Goal: Task Accomplishment & Management: Manage account settings

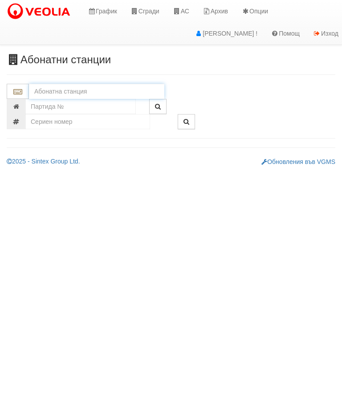
click at [85, 90] on input "text" at bounding box center [97, 91] width 136 height 15
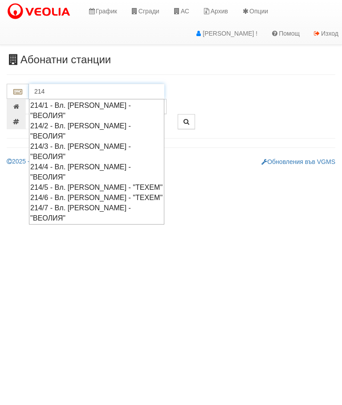
click at [111, 193] on div "214/6 - Вл. [PERSON_NAME] - "ТЕХЕМ"" at bounding box center [96, 198] width 133 height 10
type input "214/6 - Вл. [PERSON_NAME] - "ТЕХЕМ""
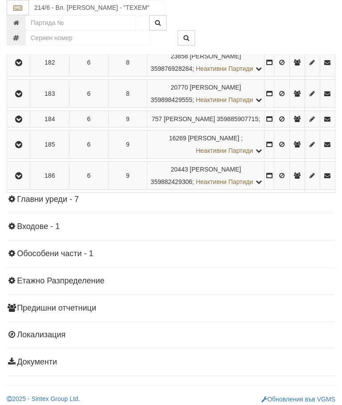
scroll to position [857, 0]
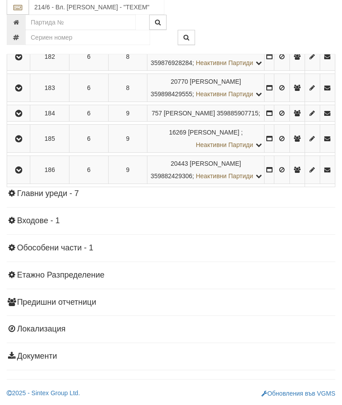
click at [23, 92] on icon "button" at bounding box center [18, 89] width 11 height 6
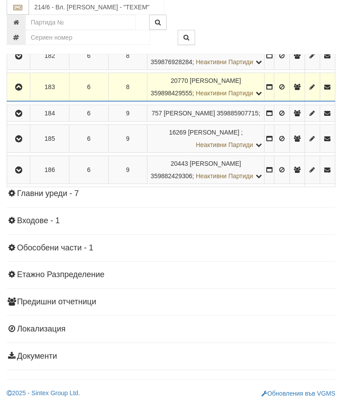
scroll to position [857, 0]
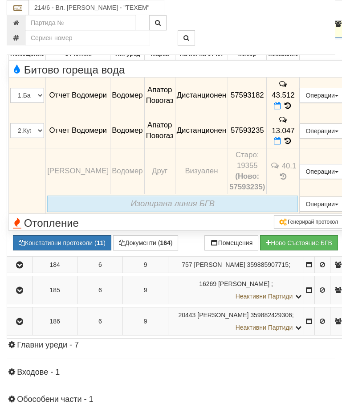
click at [281, 110] on icon at bounding box center [277, 106] width 7 height 8
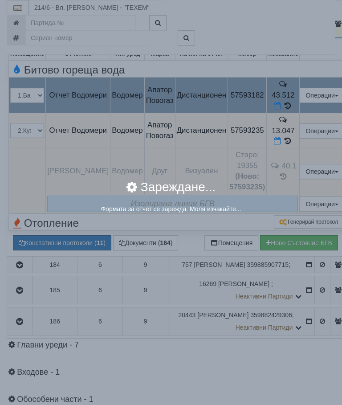
select select "8ac75930-9bfd-e511-80be-8d5a1dced85a"
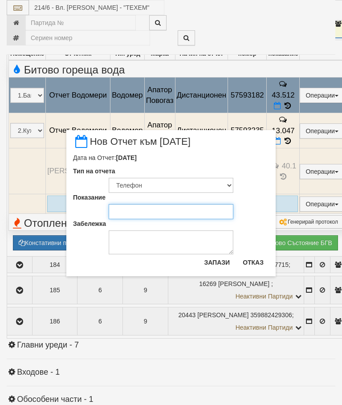
click at [141, 211] on input "Показание" at bounding box center [171, 211] width 125 height 15
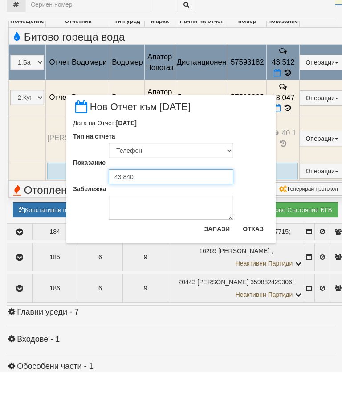
type input "43.840"
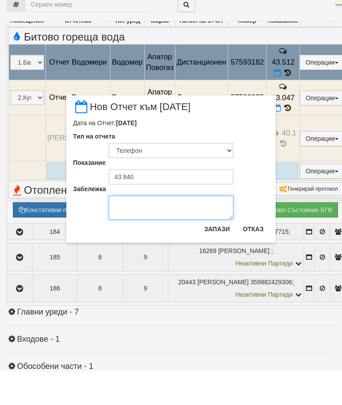
click at [140, 229] on textarea "Забележка" at bounding box center [171, 241] width 125 height 24
type textarea "[DATE]"
click at [216, 255] on button "Запази" at bounding box center [217, 262] width 37 height 14
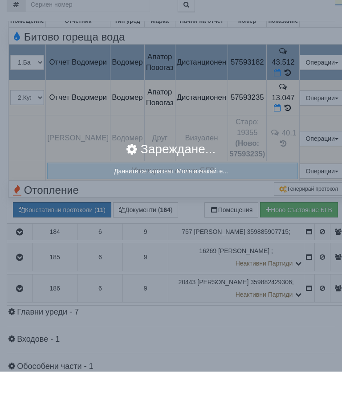
scroll to position [891, 0]
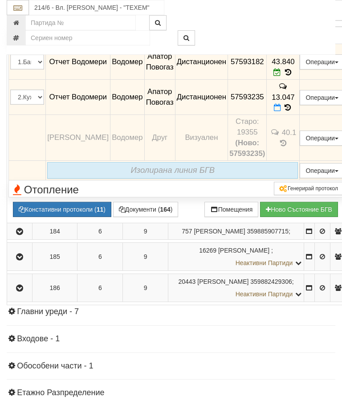
click at [281, 111] on icon at bounding box center [277, 108] width 7 height 8
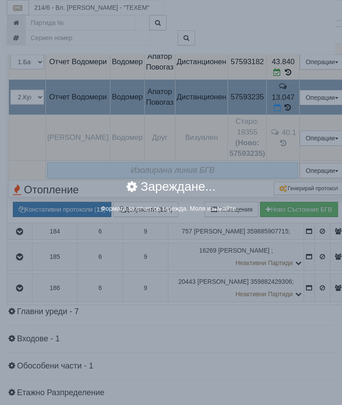
select select "8ac75930-9bfd-e511-80be-8d5a1dced85a"
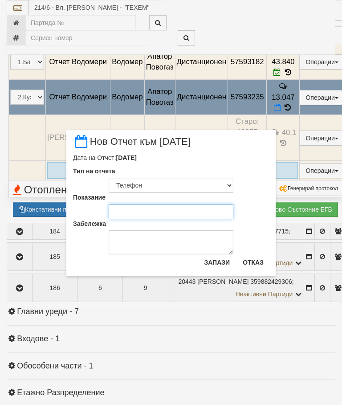
click at [131, 211] on input "Показание" at bounding box center [171, 211] width 125 height 15
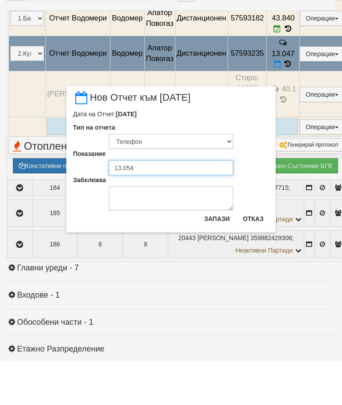
type input "13.054"
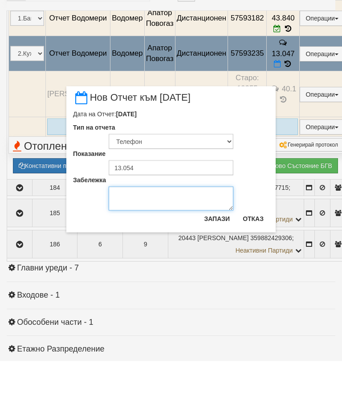
click at [135, 231] on textarea "Забележка" at bounding box center [171, 243] width 125 height 24
type textarea "04.09.2025"
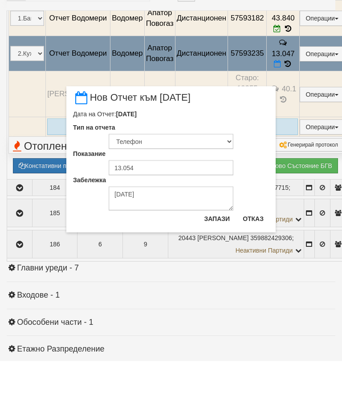
click at [216, 255] on button "Запази" at bounding box center [217, 262] width 37 height 14
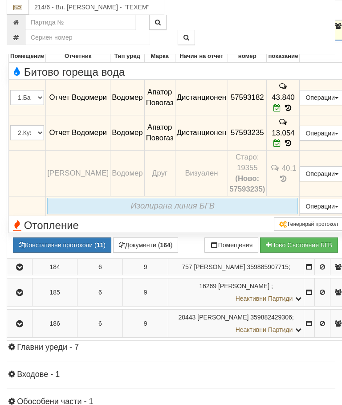
scroll to position [847, 0]
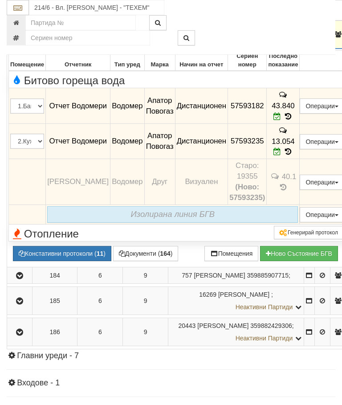
click at [19, 38] on icon "button" at bounding box center [19, 35] width 11 height 6
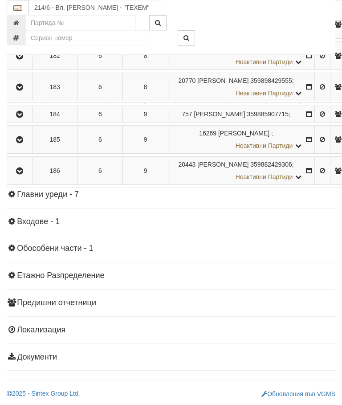
scroll to position [844, 0]
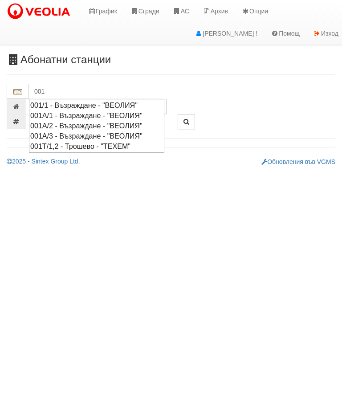
click at [126, 103] on div "001/1 - Възраждане - "ВЕОЛИЯ"" at bounding box center [96, 105] width 133 height 10
type input "001/1 - Възраждане - "ВЕОЛИЯ""
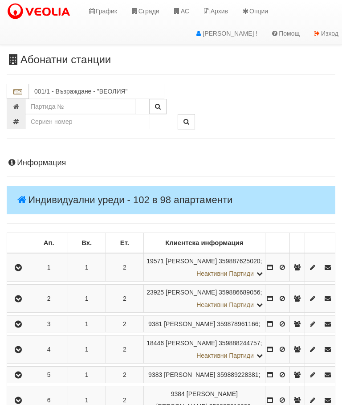
scroll to position [561, 0]
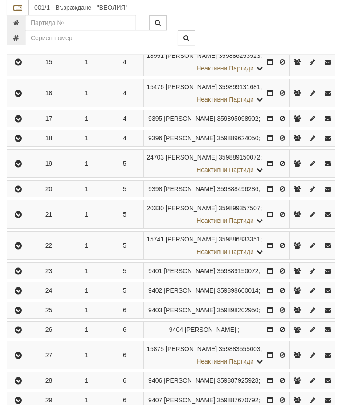
click at [18, 142] on icon "button" at bounding box center [18, 139] width 11 height 6
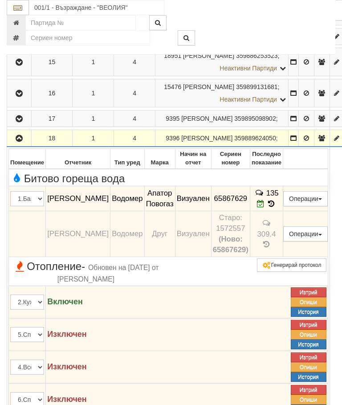
click at [265, 208] on icon at bounding box center [261, 204] width 8 height 8
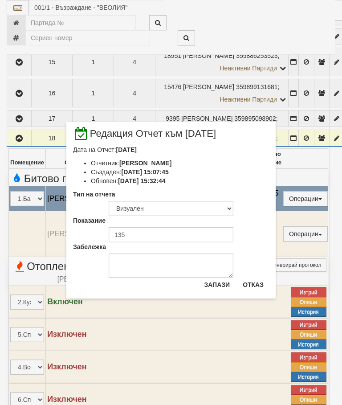
click at [310, 24] on div "× Редакция Отчет към 01/09/2025 Дата на Отчет: 01/09/2025 Отчетник: Стефка Коле…" at bounding box center [171, 149] width 334 height 299
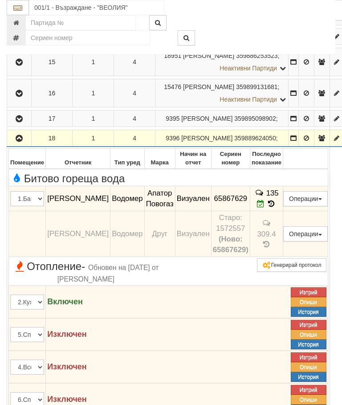
click at [20, 142] on icon "button" at bounding box center [19, 139] width 11 height 6
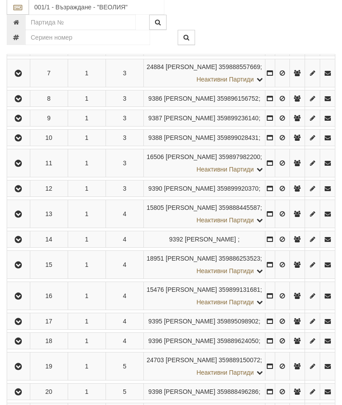
scroll to position [306, 0]
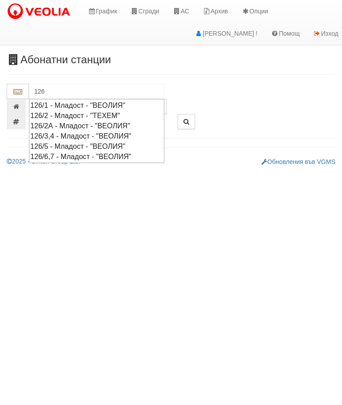
click at [122, 131] on div "126/3,4 - Младост - "ВЕОЛИЯ"" at bounding box center [96, 136] width 133 height 10
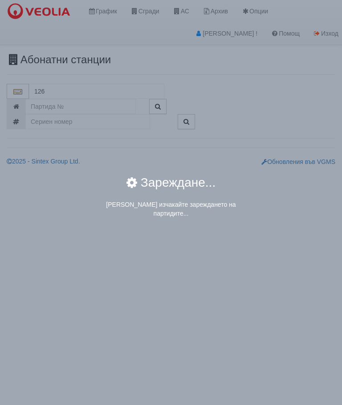
type input "126/3,4 - Младост - "ВЕОЛИЯ""
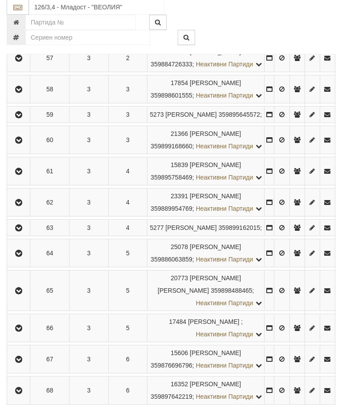
scroll to position [356, 0]
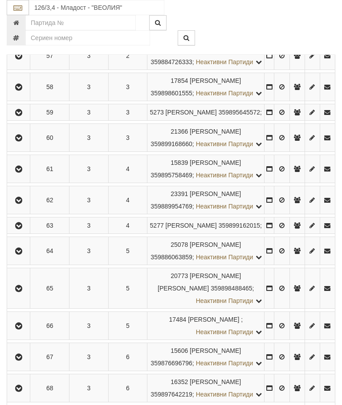
click at [20, 141] on icon "button" at bounding box center [18, 138] width 11 height 6
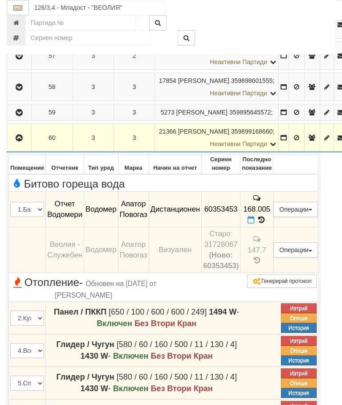
click at [255, 224] on icon at bounding box center [251, 220] width 7 height 8
select select "8ac75930-9bfd-e511-80be-8d5a1dced85a"
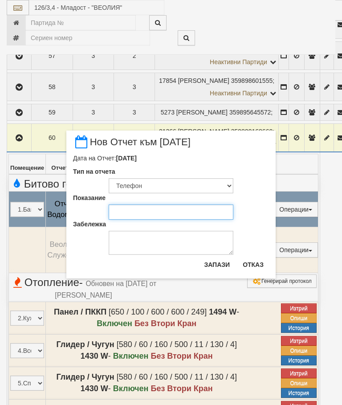
click at [128, 210] on input "Показание" at bounding box center [171, 212] width 125 height 15
type input "169.823"
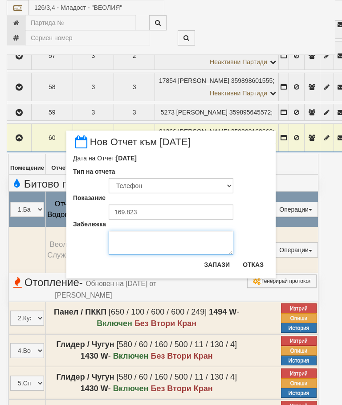
click at [137, 238] on textarea "Забележка" at bounding box center [171, 243] width 125 height 24
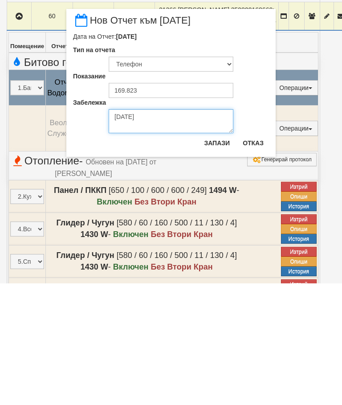
type textarea "[DATE]"
click at [222, 258] on button "Запази" at bounding box center [217, 265] width 37 height 14
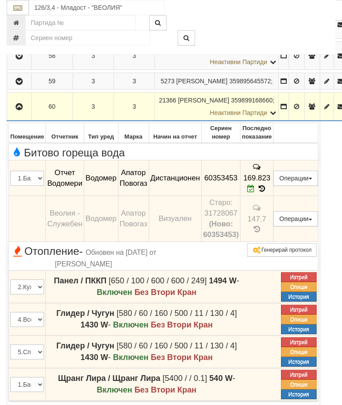
scroll to position [388, 0]
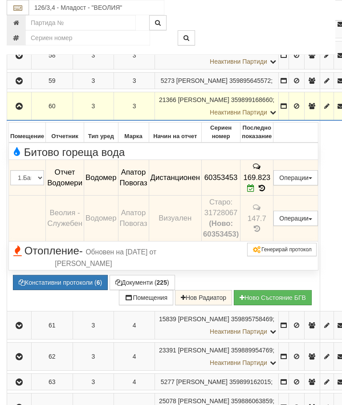
click at [21, 110] on icon "button" at bounding box center [19, 106] width 11 height 6
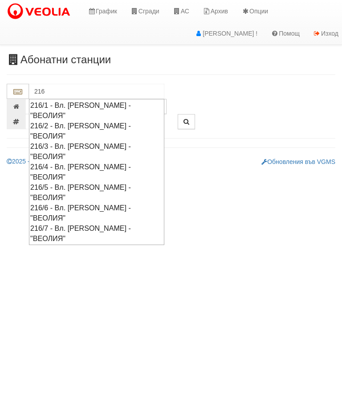
click at [91, 182] on div "216/5 - Вл. Варненчик - "ВЕОЛИЯ"" at bounding box center [96, 192] width 133 height 21
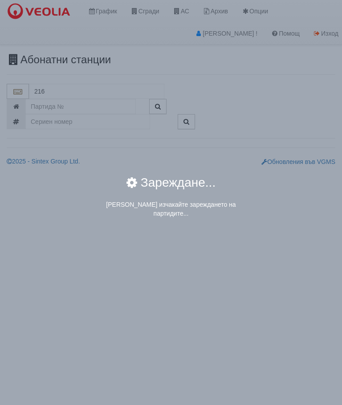
type input "216/5 - Вл. Варненчик - "ВЕОЛИЯ""
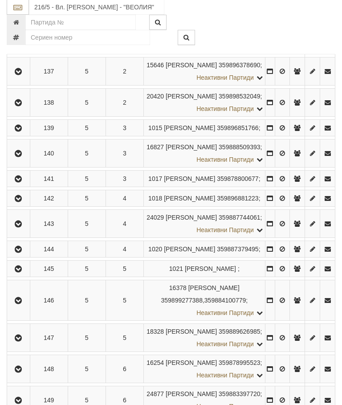
scroll to position [297, 0]
click at [19, 132] on icon "button" at bounding box center [18, 129] width 11 height 6
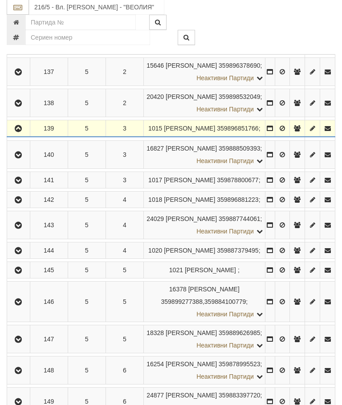
scroll to position [297, 0]
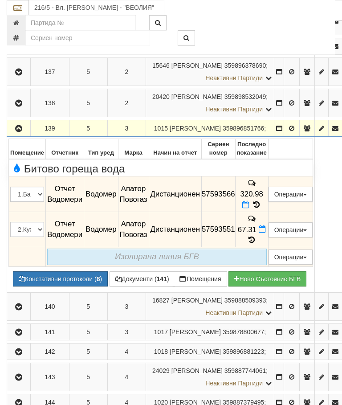
click at [250, 201] on icon at bounding box center [246, 205] width 7 height 8
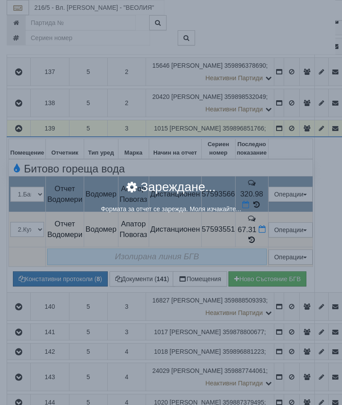
select select "8ac75930-9bfd-e511-80be-8d5a1dced85a"
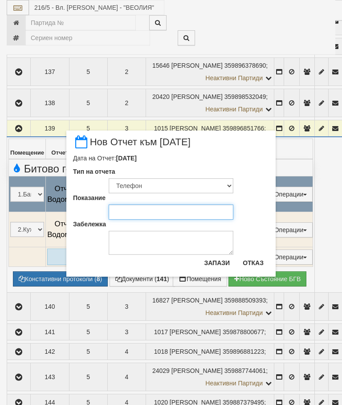
click at [133, 210] on input "Показание" at bounding box center [171, 212] width 125 height 15
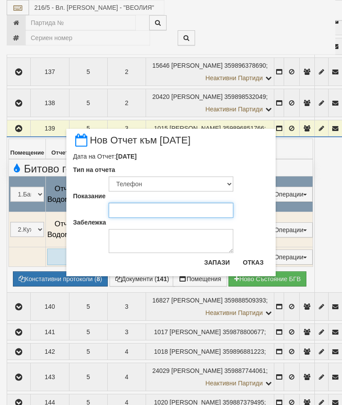
scroll to position [297, 0]
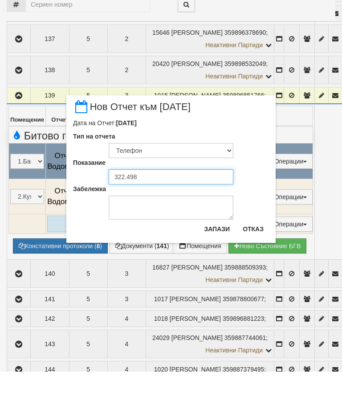
type input "322.498"
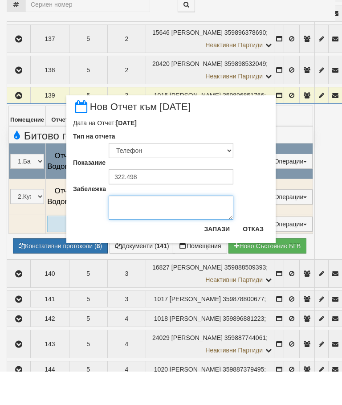
click at [140, 229] on textarea "Забележка" at bounding box center [171, 241] width 125 height 24
type textarea "[DATE]"
click at [223, 255] on button "Запази" at bounding box center [217, 262] width 37 height 14
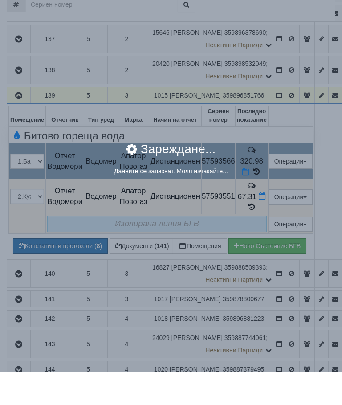
scroll to position [331, 0]
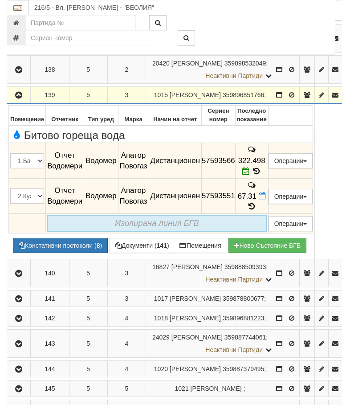
click at [266, 192] on icon at bounding box center [262, 196] width 7 height 8
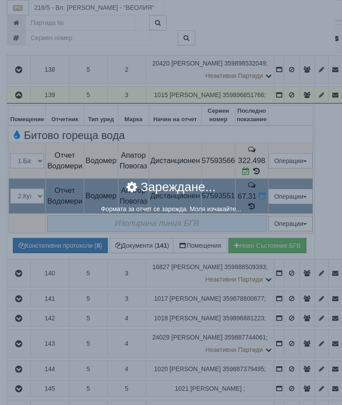
select select "8ac75930-9bfd-e511-80be-8d5a1dced85a"
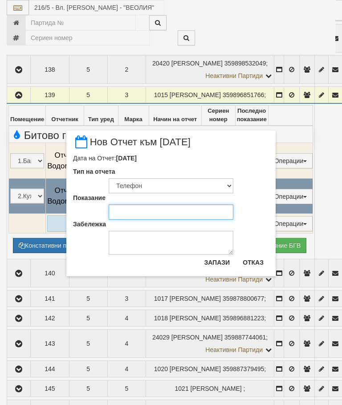
click at [131, 206] on input "Показание" at bounding box center [171, 212] width 125 height 15
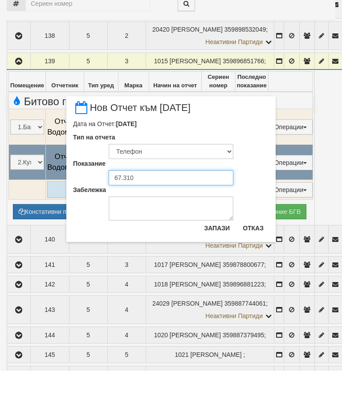
type input "67.310"
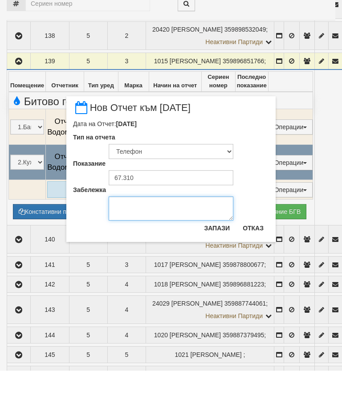
click at [137, 231] on textarea "Забележка" at bounding box center [171, 243] width 125 height 24
type textarea "04.09.2025"
click at [218, 255] on button "Запази" at bounding box center [217, 262] width 37 height 14
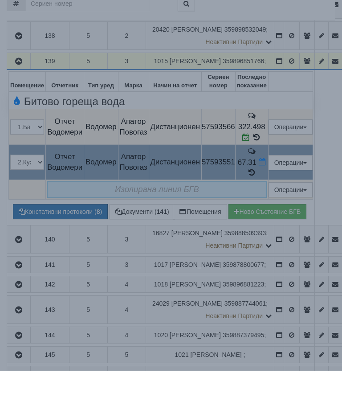
scroll to position [365, 0]
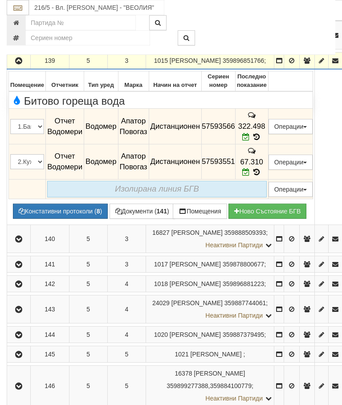
click at [23, 67] on button "button" at bounding box center [18, 60] width 21 height 13
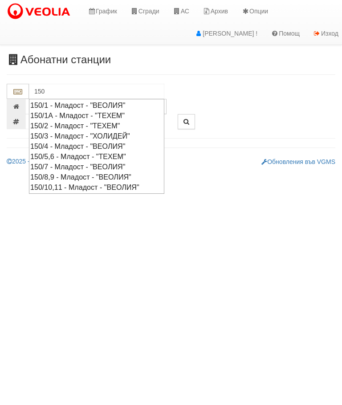
click at [90, 184] on div "150/10,11 - Младост - "ВЕОЛИЯ"" at bounding box center [96, 187] width 133 height 10
type input "150/10,11 - Младост - "ВЕОЛИЯ""
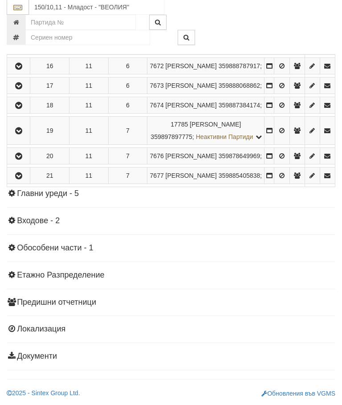
scroll to position [1334, 0]
click at [21, 135] on icon "button" at bounding box center [18, 131] width 11 height 6
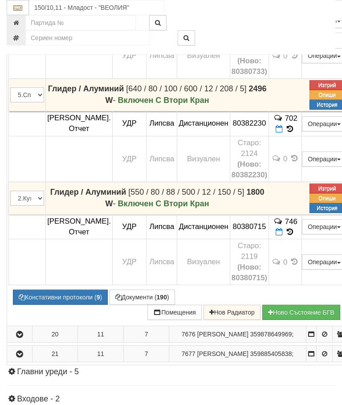
scroll to position [1396, 0]
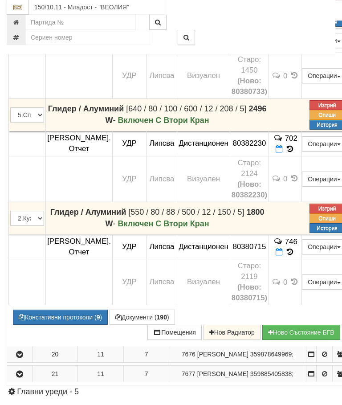
scroll to position [1376, 0]
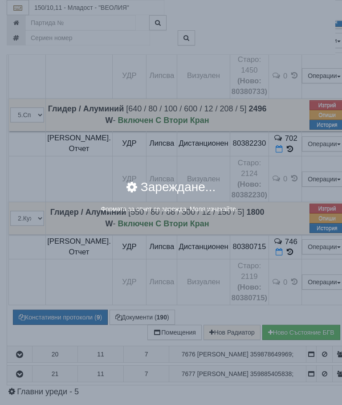
select select "8ac75930-9bfd-e511-80be-8d5a1dced85a"
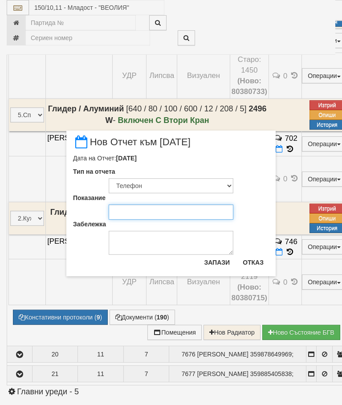
click at [135, 212] on input "Показание" at bounding box center [171, 212] width 125 height 15
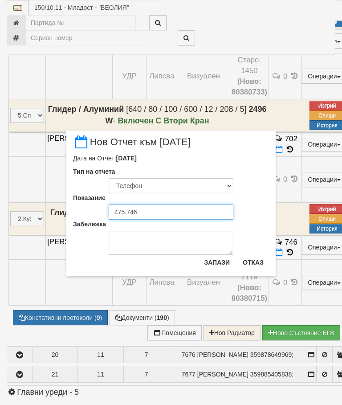
type input "475.746"
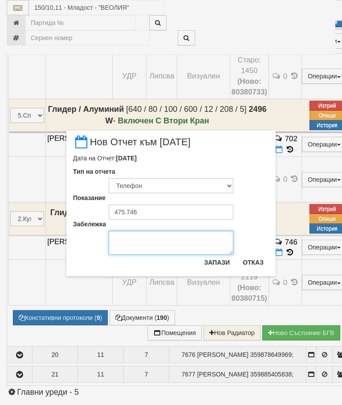
click at [135, 239] on textarea "Забележка" at bounding box center [171, 243] width 125 height 24
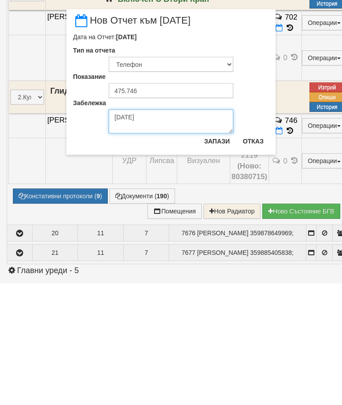
type textarea "04.09.2025"
click at [220, 255] on button "Запази" at bounding box center [217, 262] width 37 height 14
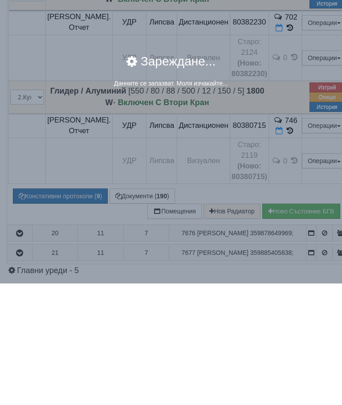
scroll to position [1497, 0]
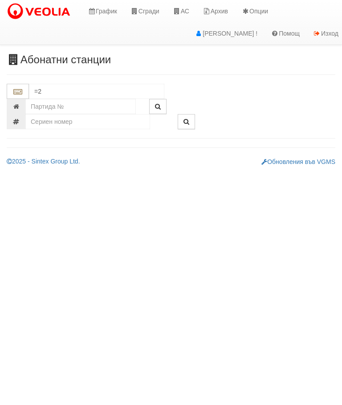
type input "="
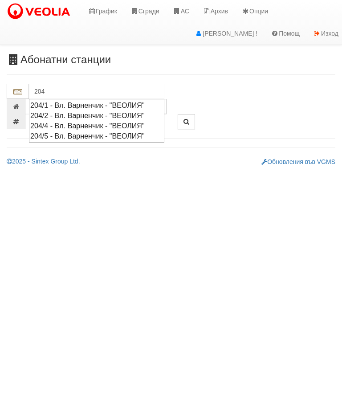
click at [74, 123] on div "204/4 - Вл. Варненчик - "ВЕОЛИЯ"" at bounding box center [96, 126] width 133 height 10
type input "204/4 - Вл. Варненчик - "ВЕОЛИЯ""
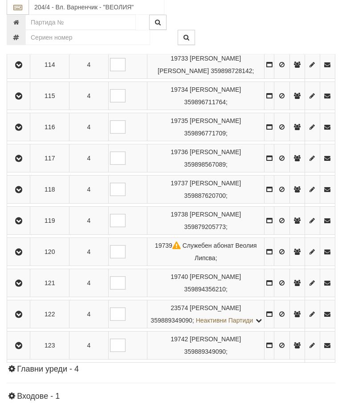
scroll to position [768, 0]
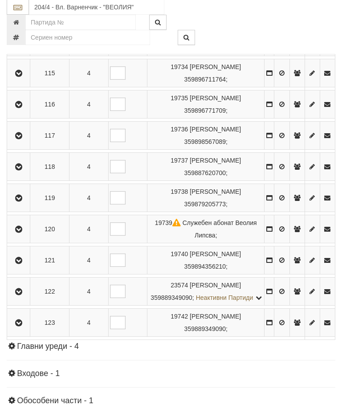
click at [22, 174] on button "button" at bounding box center [18, 167] width 20 height 13
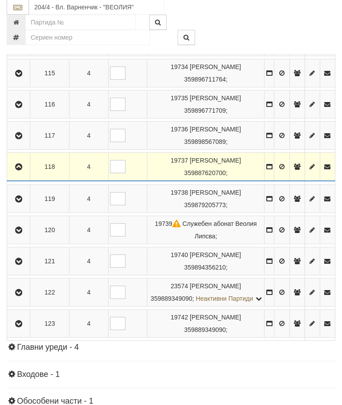
scroll to position [769, 0]
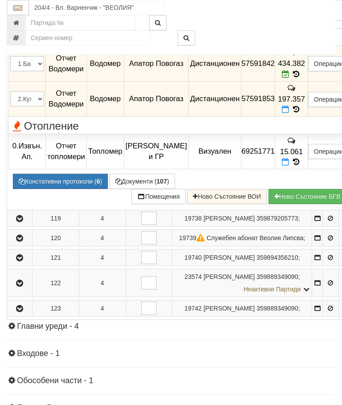
click at [290, 78] on icon at bounding box center [286, 74] width 8 height 8
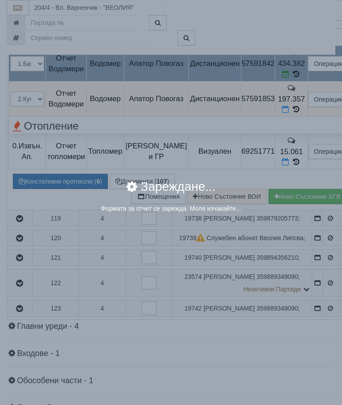
select select "ddb307f3-9e29-e611-80c1-afec7dc8e4eb"
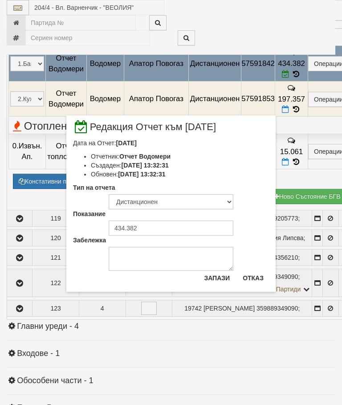
click at [253, 276] on button "Отказ" at bounding box center [254, 278] width 32 height 14
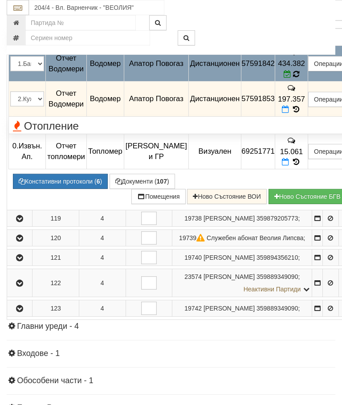
click at [300, 78] on icon at bounding box center [296, 74] width 7 height 8
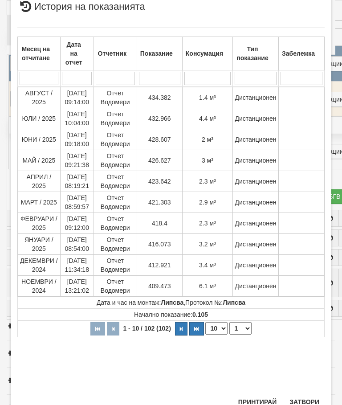
scroll to position [373, 0]
click at [309, 397] on button "Затвори" at bounding box center [304, 402] width 41 height 14
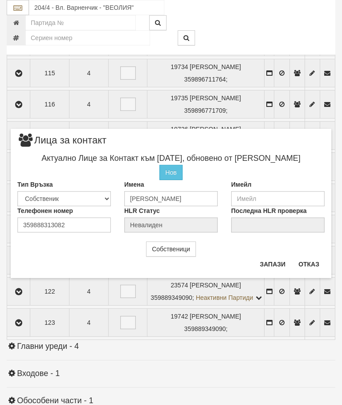
click at [307, 268] on button "Отказ" at bounding box center [309, 264] width 32 height 14
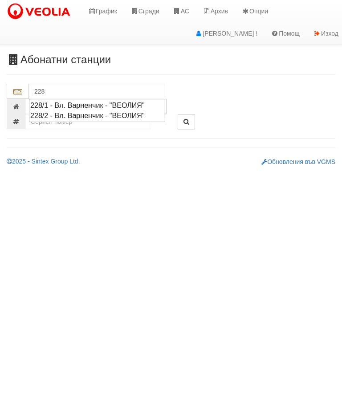
click at [116, 117] on div "228/2 - Вл. Варненчик - "ВЕОЛИЯ"" at bounding box center [96, 116] width 133 height 10
type input "228/2 - Вл. Варненчик - "ВЕОЛИЯ""
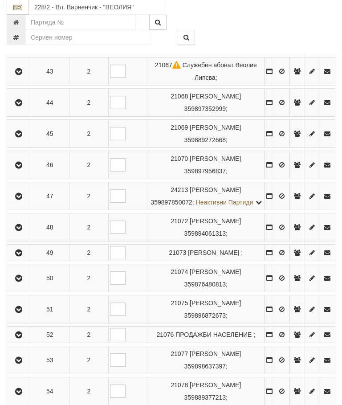
scroll to position [395, 0]
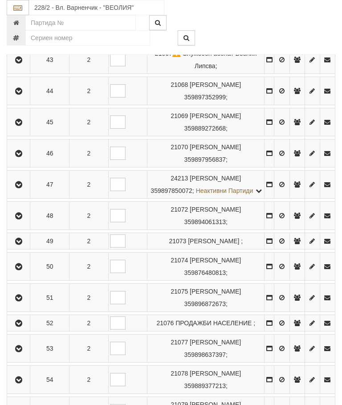
click at [18, 270] on icon "button" at bounding box center [18, 267] width 11 height 6
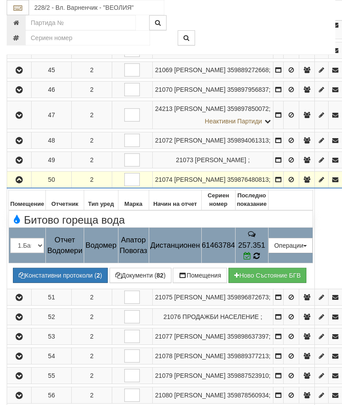
click at [260, 260] on icon at bounding box center [256, 256] width 7 height 8
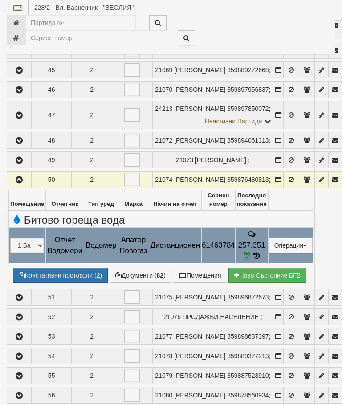
select select "10"
select select "1"
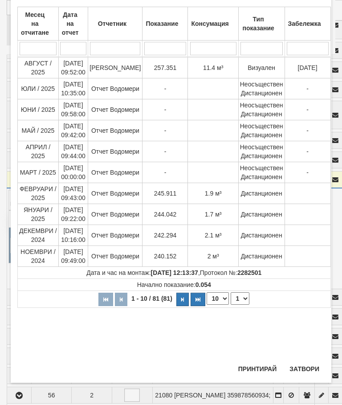
scroll to position [356, 0]
click at [305, 363] on button "Затвори" at bounding box center [304, 369] width 41 height 14
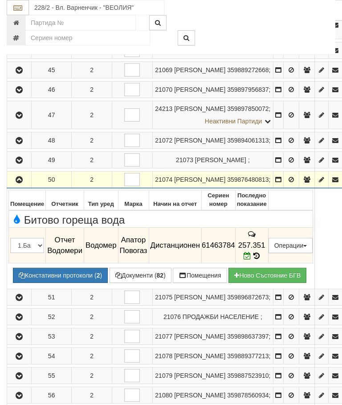
click at [20, 183] on icon "button" at bounding box center [19, 180] width 11 height 6
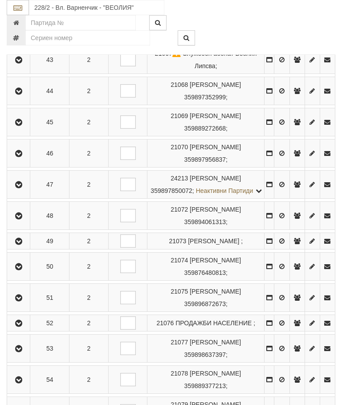
click at [23, 219] on icon "button" at bounding box center [18, 216] width 11 height 6
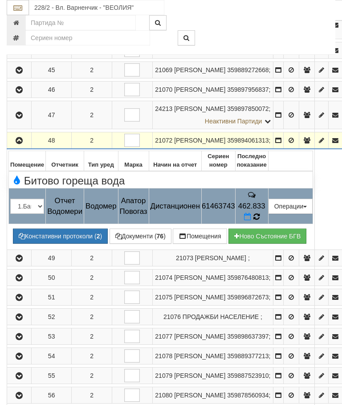
click at [260, 221] on icon at bounding box center [256, 217] width 7 height 8
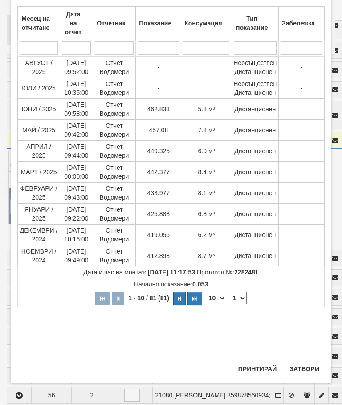
scroll to position [345, 0]
click at [307, 362] on button "Затвори" at bounding box center [304, 369] width 41 height 14
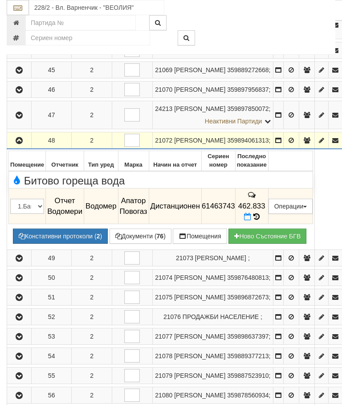
click at [17, 144] on icon "button" at bounding box center [19, 141] width 11 height 6
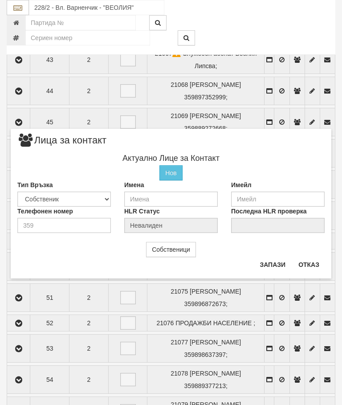
click at [312, 261] on button "Отказ" at bounding box center [309, 265] width 32 height 14
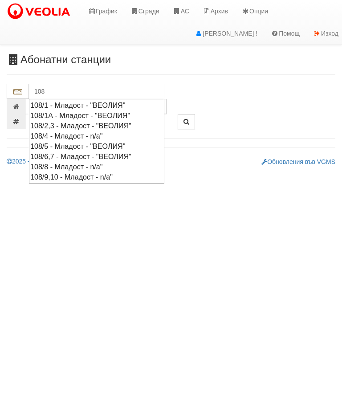
click at [92, 103] on div "108/1 - Младост - "ВЕОЛИЯ"" at bounding box center [96, 105] width 133 height 10
type input "108/1 - Младост - "ВЕОЛИЯ""
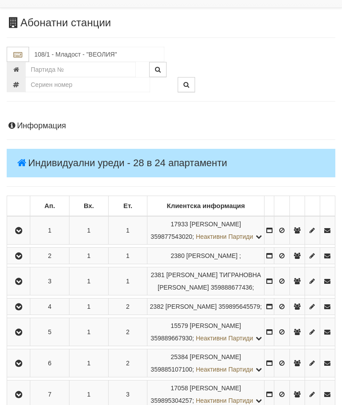
scroll to position [37, 0]
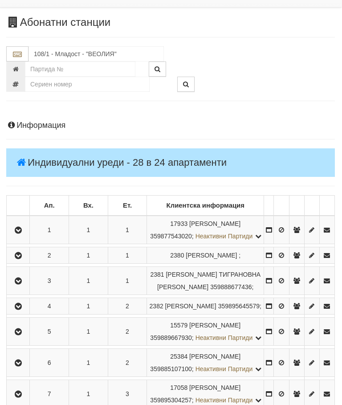
click at [18, 284] on icon "button" at bounding box center [18, 281] width 11 height 6
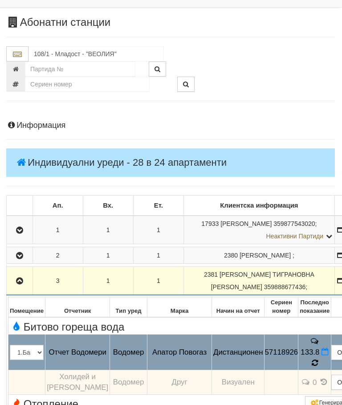
click at [312, 359] on icon at bounding box center [315, 363] width 7 height 8
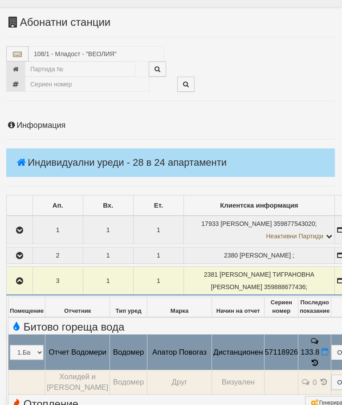
select select "10"
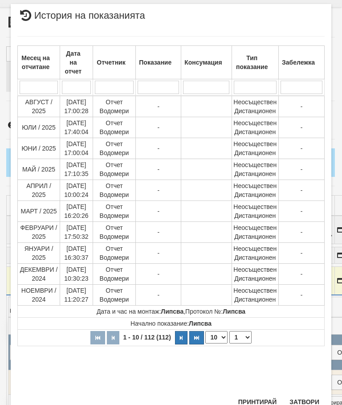
scroll to position [578, 0]
click at [244, 338] on select "1 2 3 4 5 6 7 8 9 10 11 12" at bounding box center [241, 338] width 22 height 12
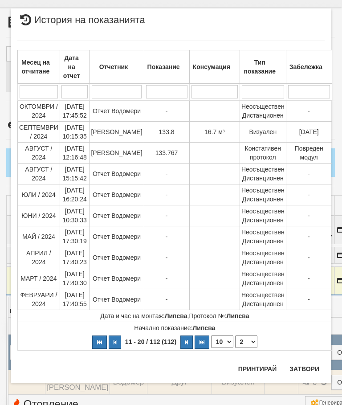
select select "2"
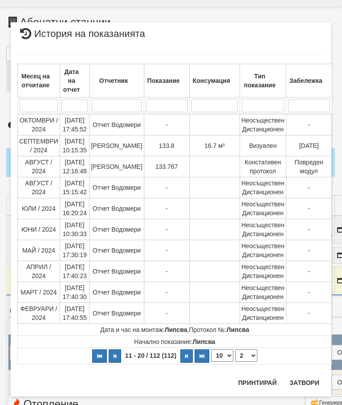
click at [312, 380] on button "Затвори" at bounding box center [304, 383] width 41 height 14
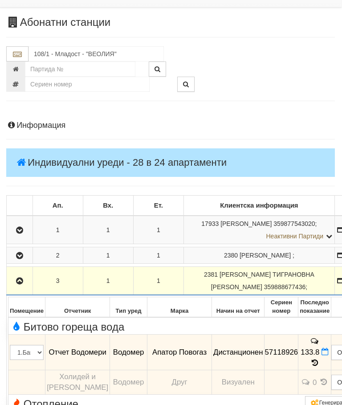
scroll to position [37, 0]
click at [15, 284] on button "button" at bounding box center [19, 280] width 23 height 13
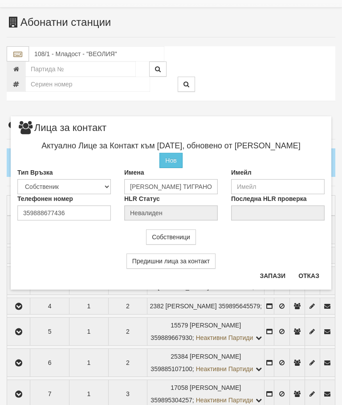
click at [313, 276] on button "Отказ" at bounding box center [309, 276] width 32 height 14
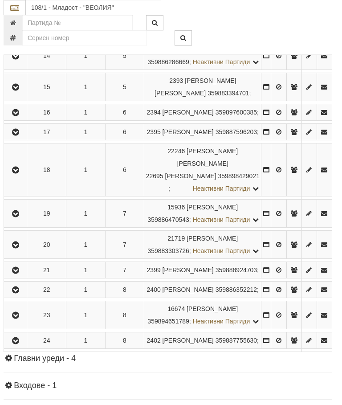
scroll to position [559, 3]
click at [21, 136] on icon "button" at bounding box center [15, 133] width 11 height 6
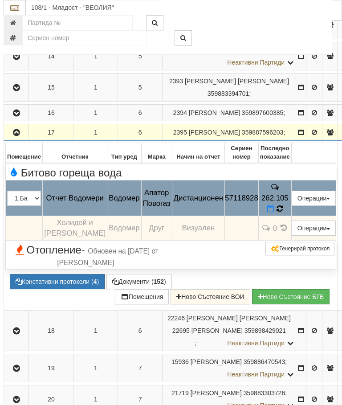
click at [283, 213] on icon at bounding box center [279, 209] width 7 height 8
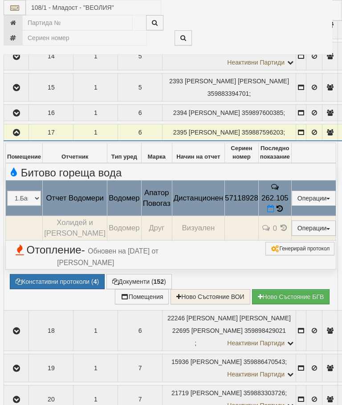
select select "10"
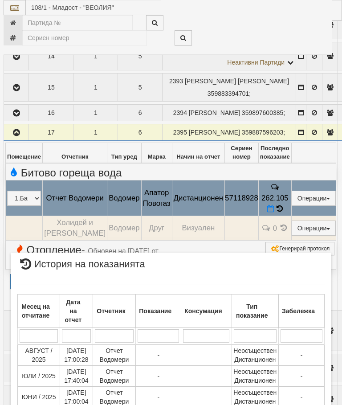
scroll to position [395, 0]
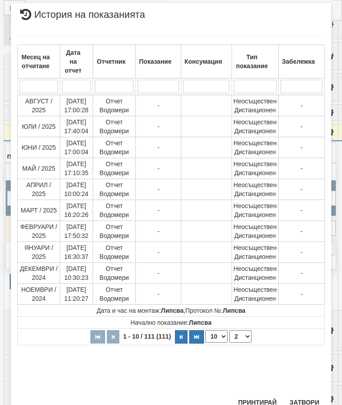
select select "2"
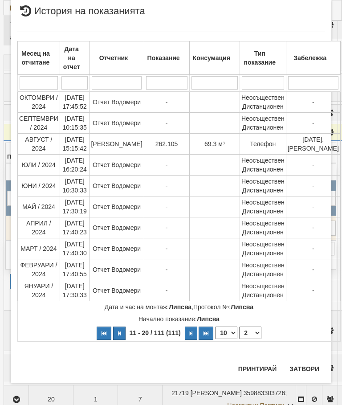
scroll to position [0, 0]
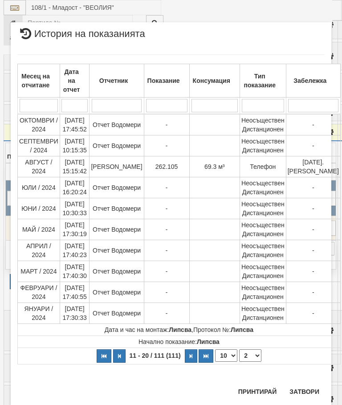
click at [301, 386] on button "Затвори" at bounding box center [304, 392] width 41 height 14
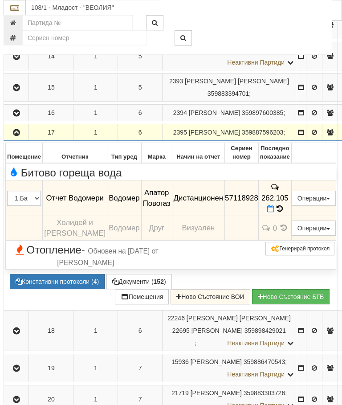
click at [17, 136] on icon "button" at bounding box center [16, 133] width 11 height 6
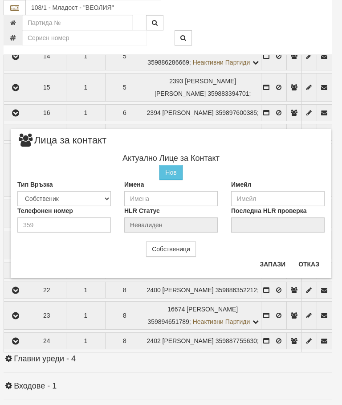
click at [315, 257] on button "Отказ" at bounding box center [309, 264] width 32 height 14
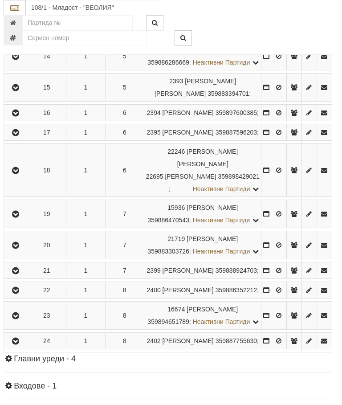
click at [16, 136] on icon "button" at bounding box center [15, 133] width 11 height 6
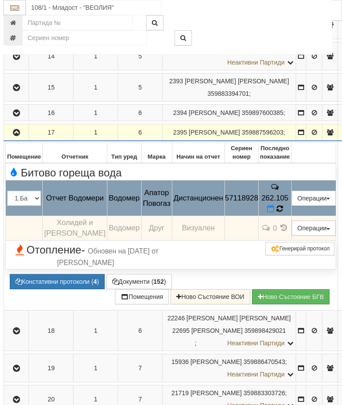
click at [283, 213] on icon at bounding box center [279, 209] width 7 height 8
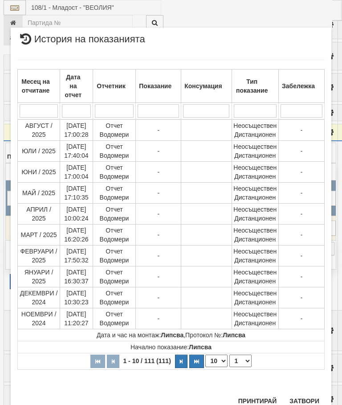
scroll to position [970, 0]
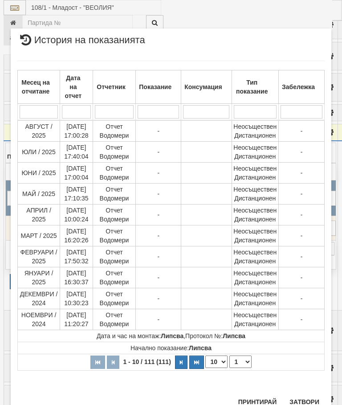
click at [245, 361] on select "1 2 3 4 5 6 7 8 9 10 11 12" at bounding box center [241, 362] width 22 height 12
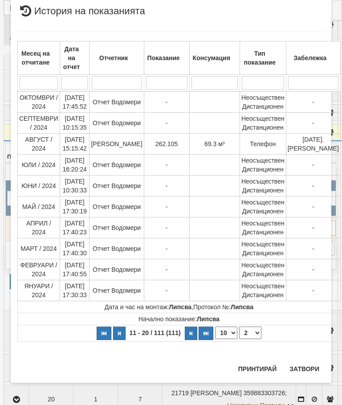
select select "2"
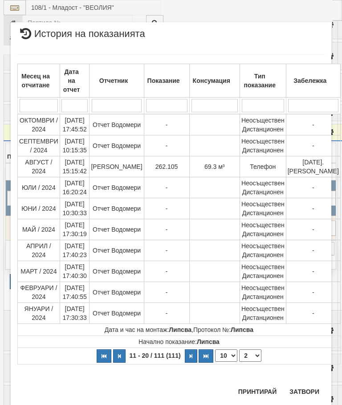
click at [304, 396] on button "Затвори" at bounding box center [304, 392] width 41 height 14
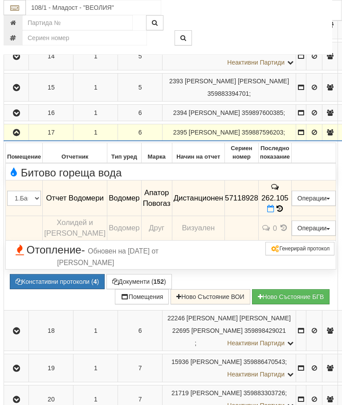
click at [16, 136] on icon "button" at bounding box center [16, 133] width 11 height 6
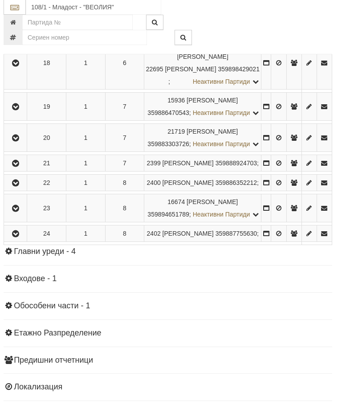
scroll to position [684, 3]
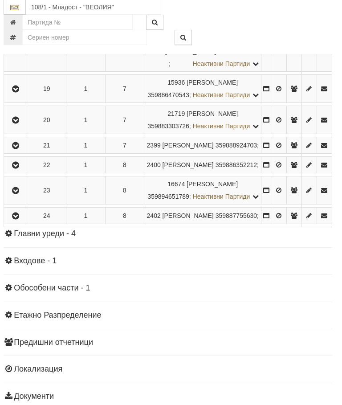
click at [18, 93] on icon "button" at bounding box center [15, 89] width 11 height 6
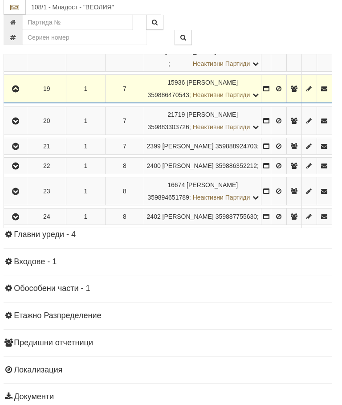
scroll to position [684, 3]
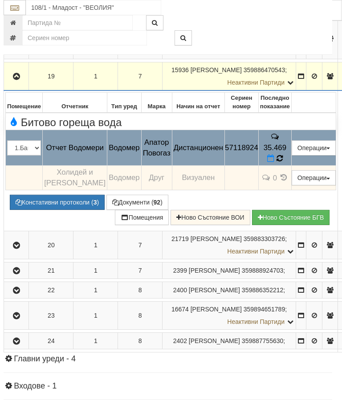
click at [283, 163] on icon at bounding box center [279, 158] width 7 height 8
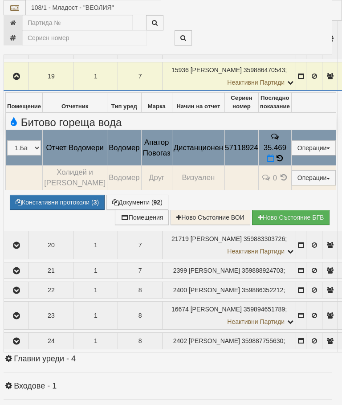
select select "10"
select select "1"
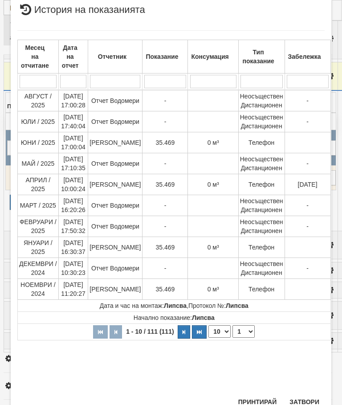
scroll to position [472, 0]
click at [303, 399] on button "Затвори" at bounding box center [304, 402] width 41 height 14
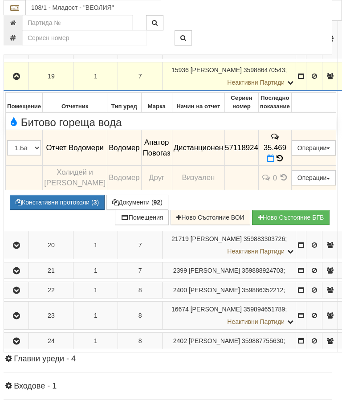
click at [283, 163] on icon at bounding box center [279, 159] width 7 height 8
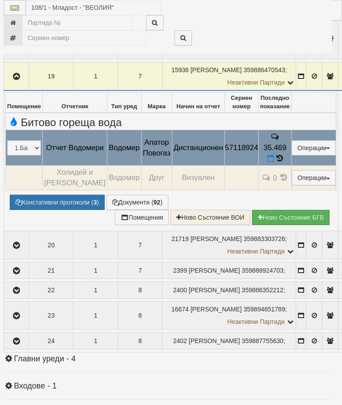
select select "10"
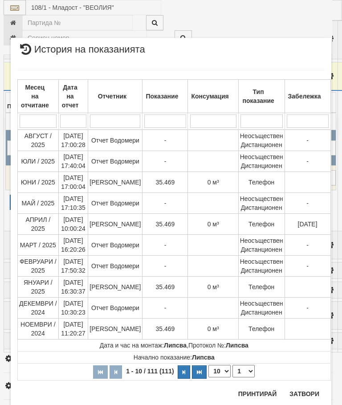
scroll to position [1225, 0]
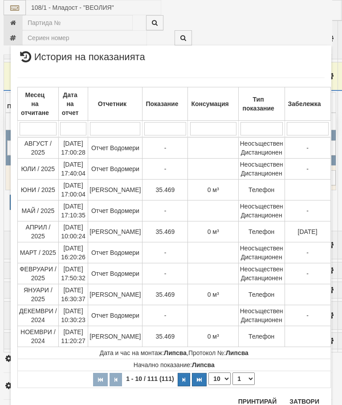
click at [243, 381] on select "1 2 3 4 5 6 7 8 9 10 11 12" at bounding box center [244, 379] width 22 height 12
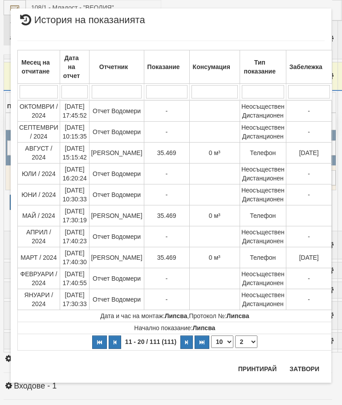
scroll to position [0, 0]
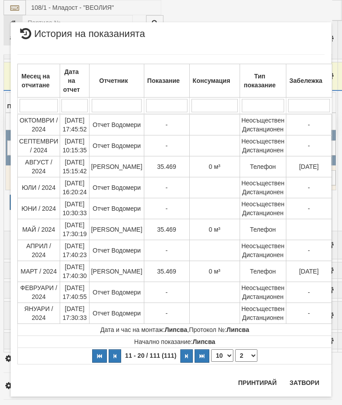
click at [244, 354] on select "1 2 3 4 5 6 7 8 9 10 11 12" at bounding box center [246, 356] width 22 height 12
select select "3"
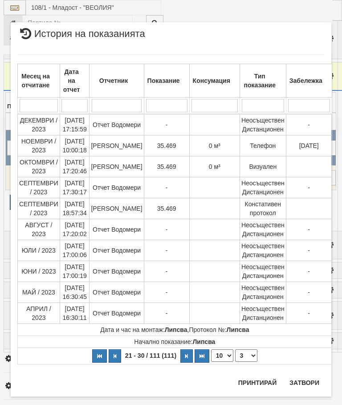
click at [304, 381] on button "Затвори" at bounding box center [304, 383] width 41 height 14
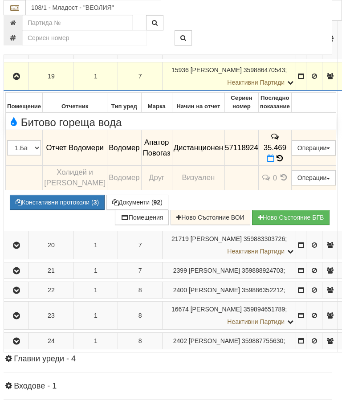
click at [15, 80] on icon "button" at bounding box center [16, 77] width 11 height 6
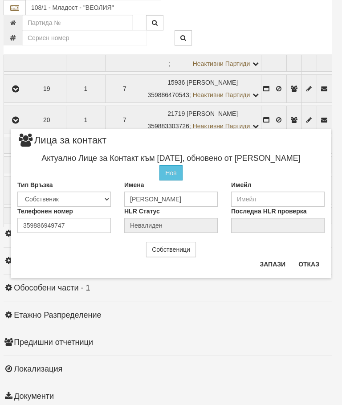
click at [314, 262] on button "Отказ" at bounding box center [309, 264] width 32 height 14
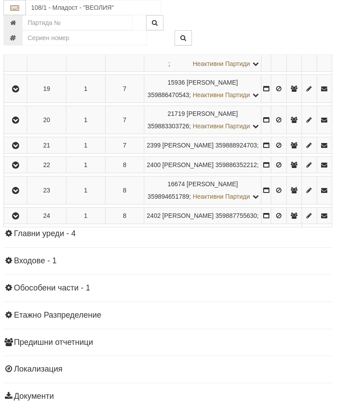
scroll to position [0, 3]
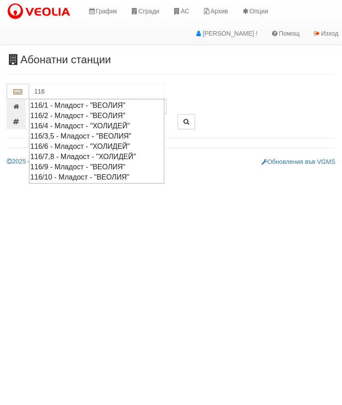
click at [95, 134] on div "116/3,5 - Младост - "ВЕОЛИЯ"" at bounding box center [96, 136] width 133 height 10
type input "116/3,5 - Младост - "ВЕОЛИЯ""
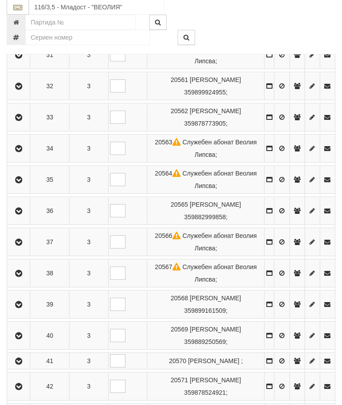
scroll to position [314, 0]
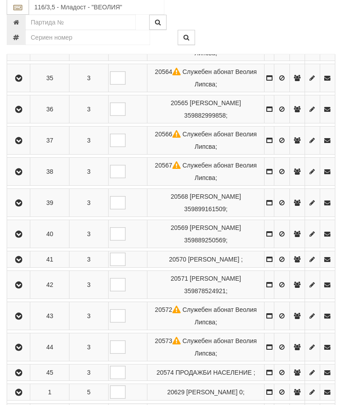
click at [23, 234] on icon "button" at bounding box center [18, 235] width 11 height 6
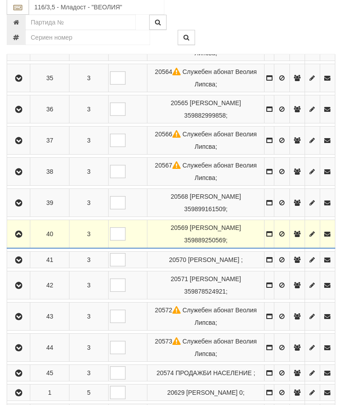
scroll to position [314, 0]
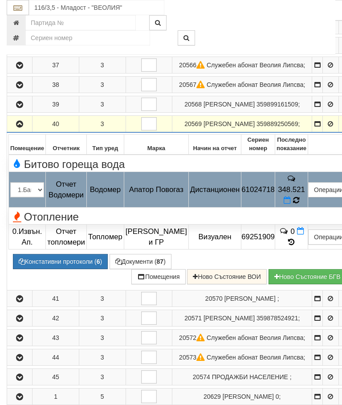
click at [300, 205] on icon at bounding box center [296, 200] width 7 height 8
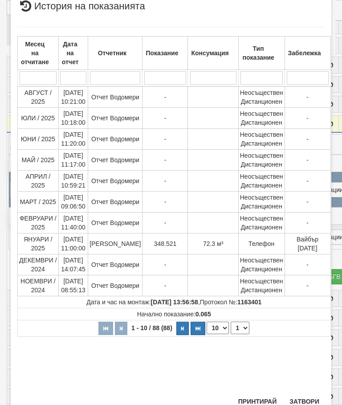
scroll to position [311, 0]
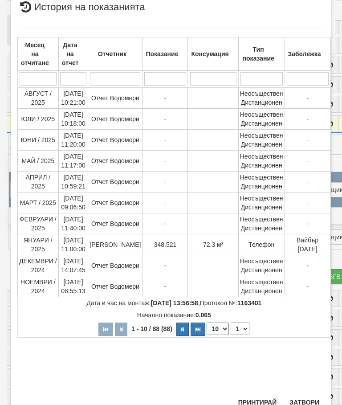
click at [304, 397] on button "Затвори" at bounding box center [304, 402] width 41 height 14
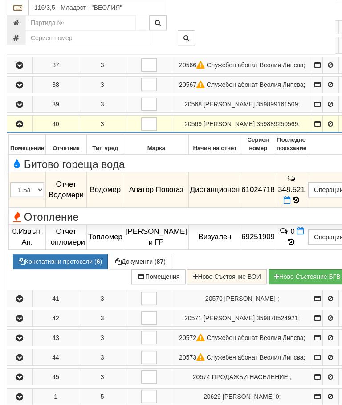
click at [21, 128] on icon "button" at bounding box center [19, 124] width 11 height 6
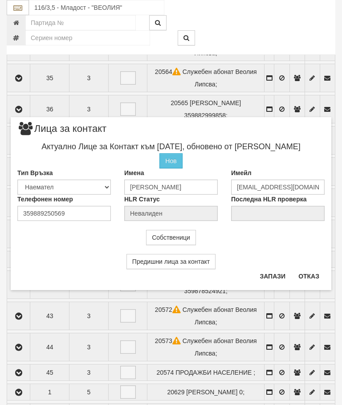
click at [312, 272] on button "Отказ" at bounding box center [309, 276] width 32 height 14
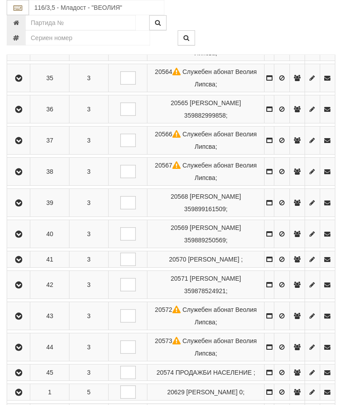
click at [23, 288] on icon "button" at bounding box center [18, 285] width 11 height 6
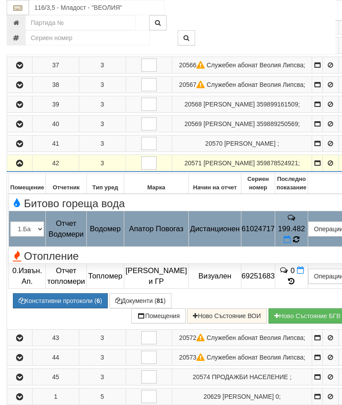
click at [301, 244] on icon at bounding box center [297, 239] width 10 height 9
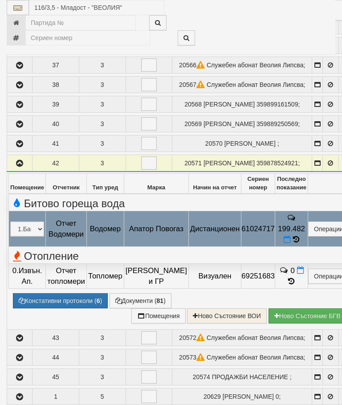
select select "10"
select select "1"
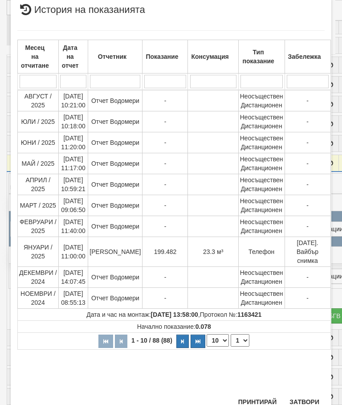
scroll to position [497, 0]
click at [306, 400] on button "Затвори" at bounding box center [304, 402] width 41 height 14
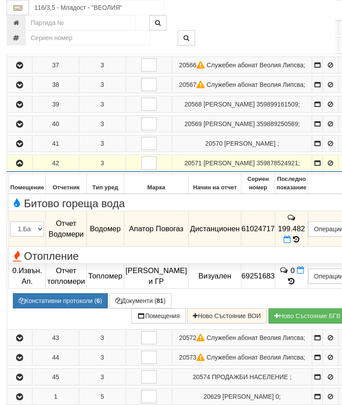
click at [18, 167] on icon "button" at bounding box center [19, 164] width 11 height 6
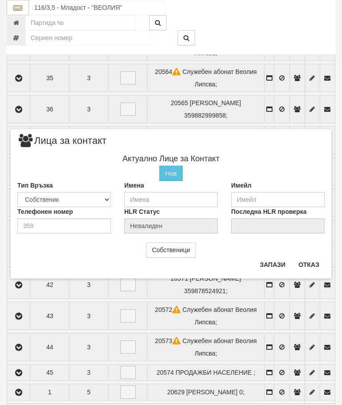
click at [318, 262] on button "Отказ" at bounding box center [309, 265] width 32 height 14
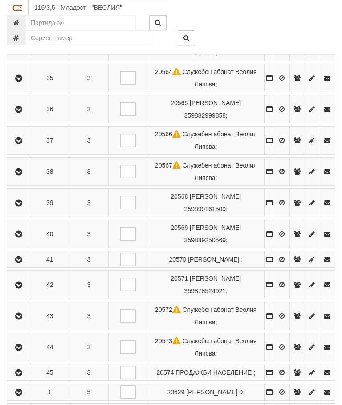
click at [17, 288] on icon "button" at bounding box center [18, 285] width 11 height 6
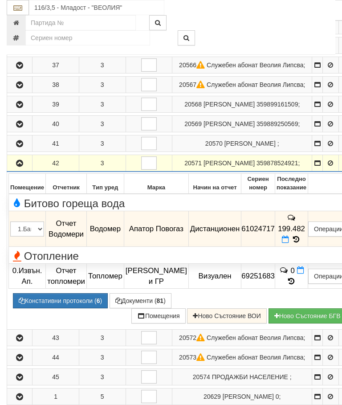
click at [301, 243] on icon at bounding box center [297, 240] width 10 height 8
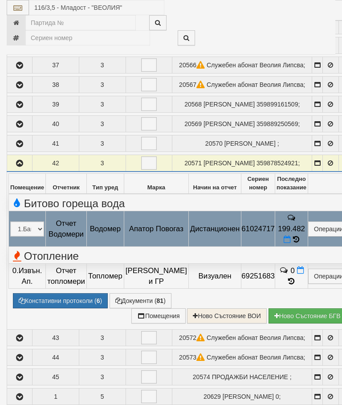
select select "10"
select select "1"
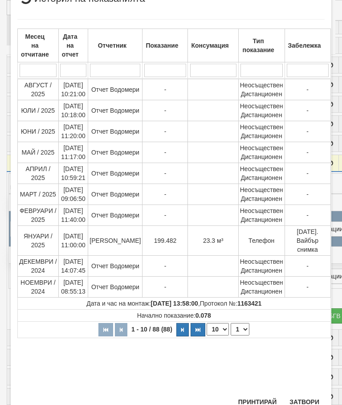
scroll to position [349, 0]
click at [302, 402] on button "Затвори" at bounding box center [304, 402] width 41 height 14
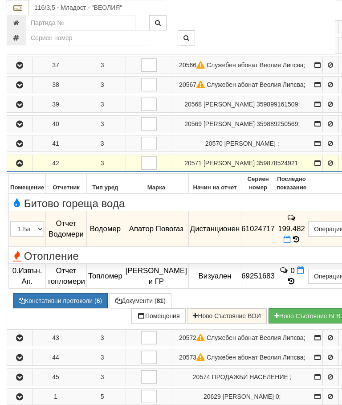
click at [20, 170] on button "button" at bounding box center [19, 162] width 22 height 13
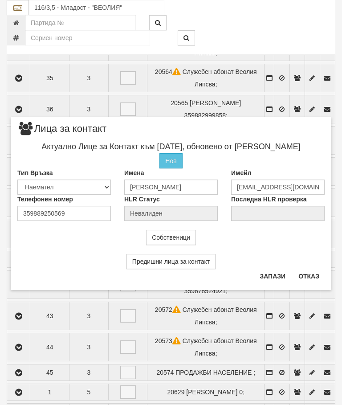
click at [312, 274] on button "Отказ" at bounding box center [309, 276] width 32 height 14
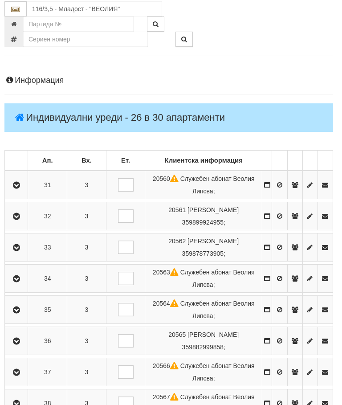
scroll to position [79, 2]
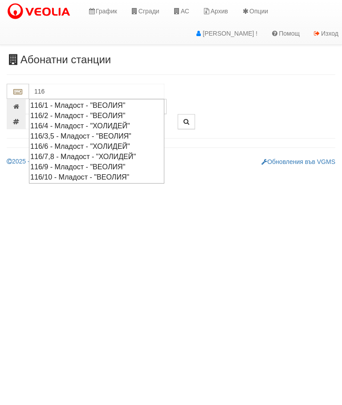
click at [119, 134] on div "116/3,5 - Младост - "ВЕОЛИЯ"" at bounding box center [96, 136] width 133 height 10
type input "116/3,5 - Младост - "ВЕОЛИЯ""
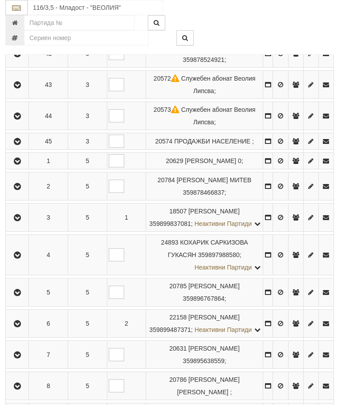
scroll to position [546, 1]
click at [22, 190] on icon "button" at bounding box center [17, 187] width 11 height 6
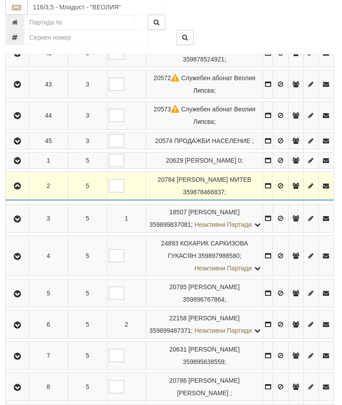
scroll to position [546, 1]
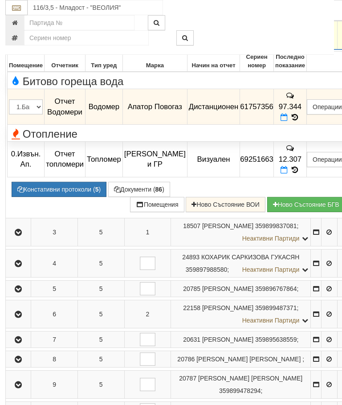
click at [300, 121] on icon at bounding box center [295, 118] width 10 height 8
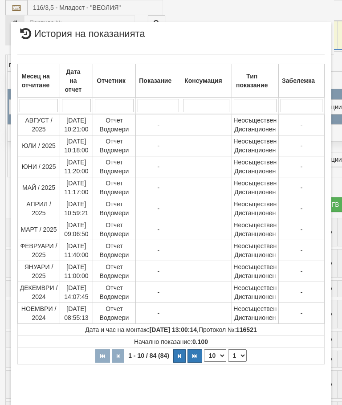
select select "10"
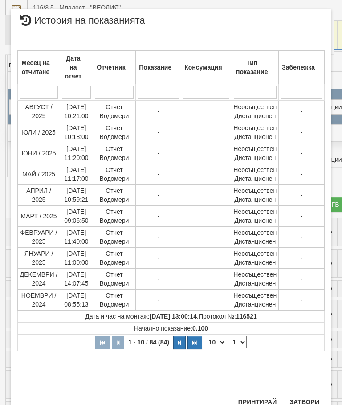
scroll to position [477, 0]
click at [242, 337] on select "1 2 3 4 5 6 7 8 9" at bounding box center [237, 343] width 19 height 12
select select "2"
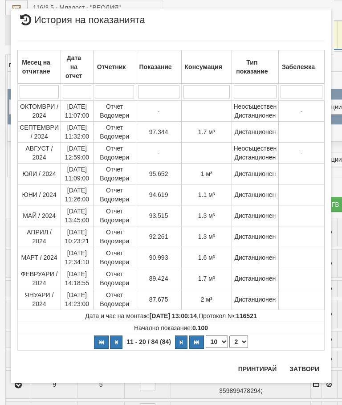
scroll to position [0, 0]
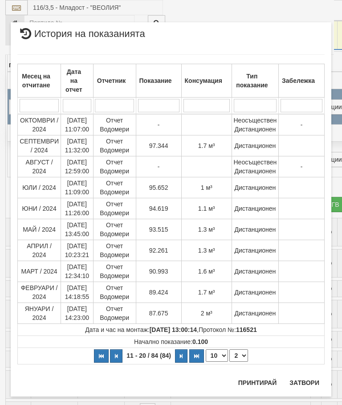
click at [305, 385] on button "Затвори" at bounding box center [304, 383] width 41 height 14
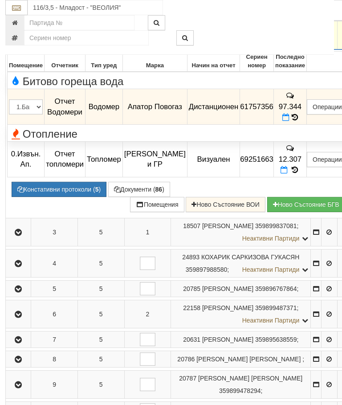
click at [20, 39] on icon "button" at bounding box center [18, 36] width 11 height 6
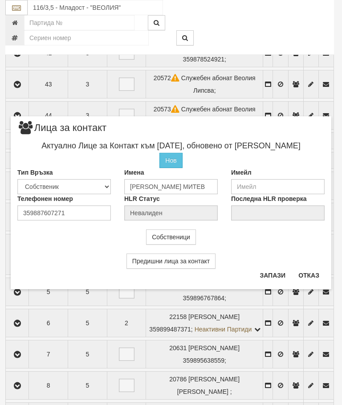
click at [316, 272] on button "Отказ" at bounding box center [309, 275] width 32 height 14
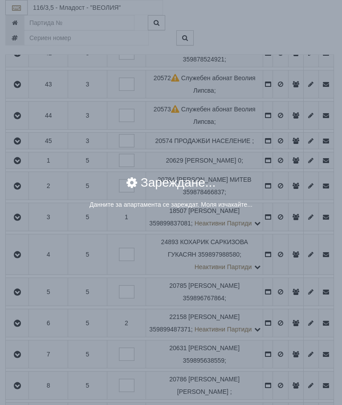
click at [281, 259] on div "× Зареждане... Данните за апартамента се зареждат. Моля изчакайте..." at bounding box center [171, 202] width 342 height 405
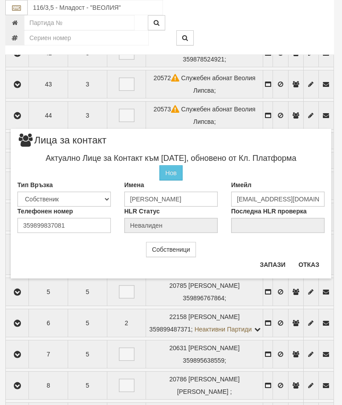
click at [312, 261] on button "Отказ" at bounding box center [309, 265] width 32 height 14
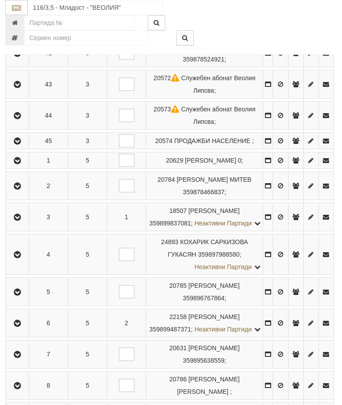
click at [21, 221] on icon "button" at bounding box center [17, 217] width 11 height 6
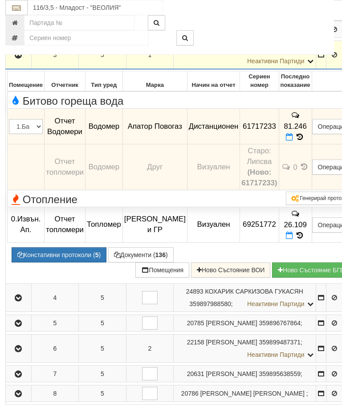
click at [305, 141] on icon at bounding box center [301, 137] width 10 height 8
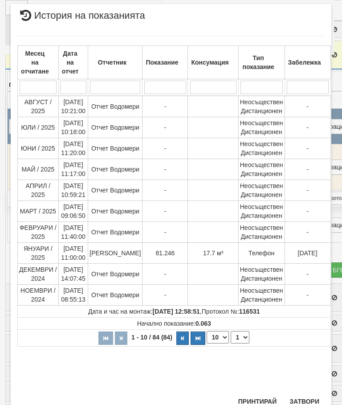
scroll to position [420, 0]
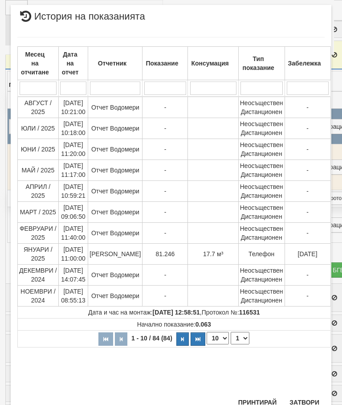
click at [312, 396] on button "Затвори" at bounding box center [304, 402] width 41 height 14
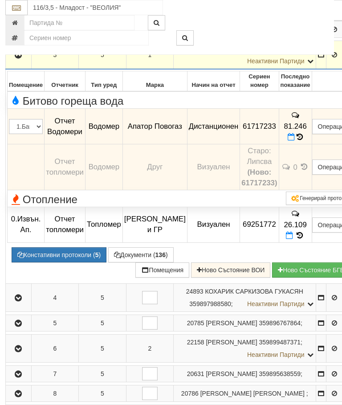
click at [20, 58] on icon "button" at bounding box center [18, 55] width 11 height 6
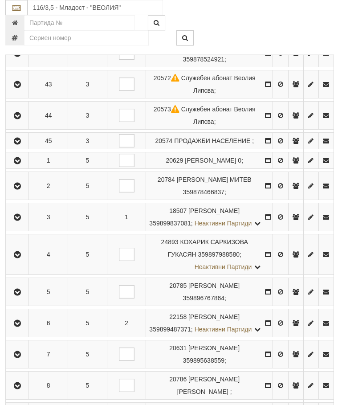
click at [22, 258] on icon "button" at bounding box center [17, 255] width 11 height 6
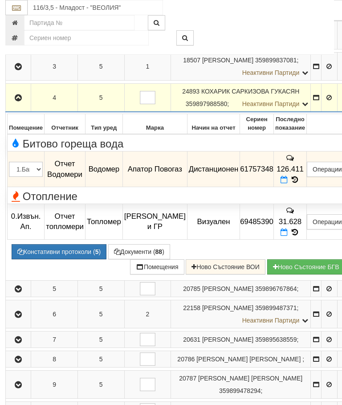
click at [300, 184] on icon at bounding box center [295, 180] width 10 height 8
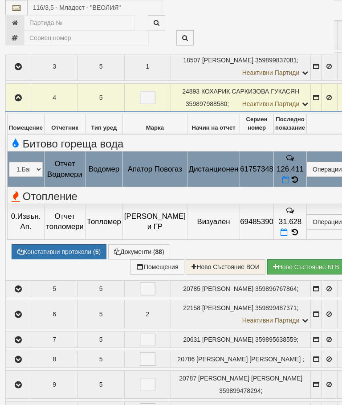
select select "10"
select select "1"
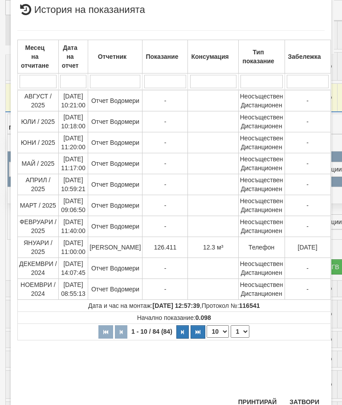
scroll to position [338, 0]
click at [305, 403] on button "Затвори" at bounding box center [304, 402] width 41 height 14
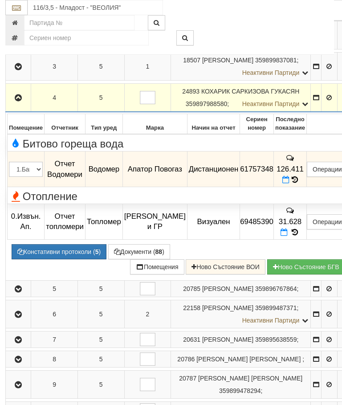
click at [22, 104] on button "button" at bounding box center [18, 97] width 22 height 13
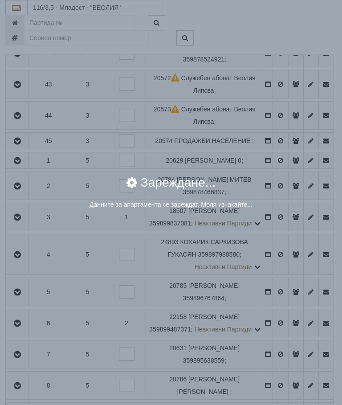
click at [282, 301] on div "× Зареждане... Данните за апартамента се зареждат. Моля изчакайте..." at bounding box center [171, 202] width 342 height 405
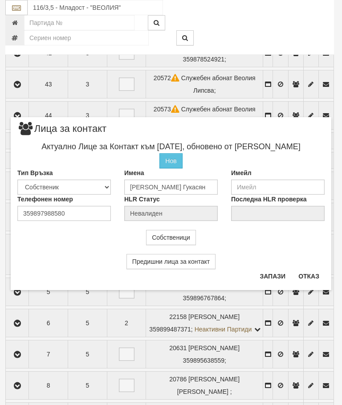
click at [307, 273] on button "Отказ" at bounding box center [309, 276] width 32 height 14
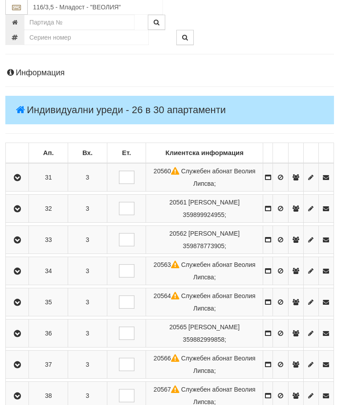
scroll to position [74, 1]
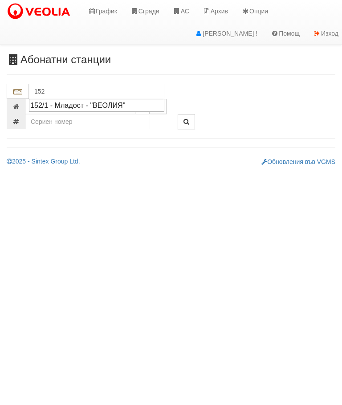
click at [88, 104] on div "152/1 - Младост - "ВЕОЛИЯ"" at bounding box center [96, 105] width 133 height 10
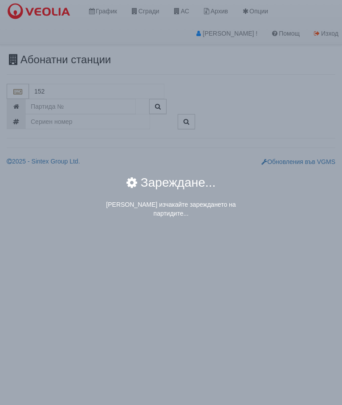
type input "152/1 - Младост - "ВЕОЛИЯ""
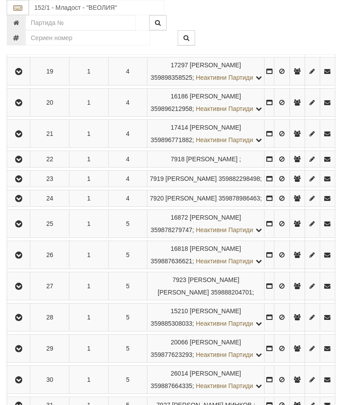
scroll to position [782, 0]
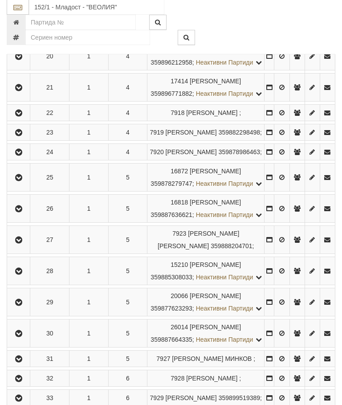
click at [20, 60] on icon "button" at bounding box center [18, 57] width 11 height 6
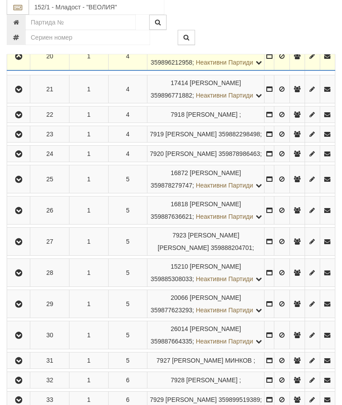
scroll to position [783, 0]
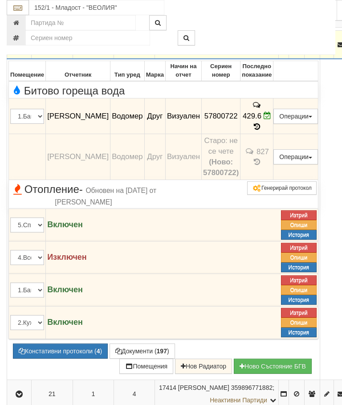
click at [25, 59] on td at bounding box center [19, 45] width 25 height 29
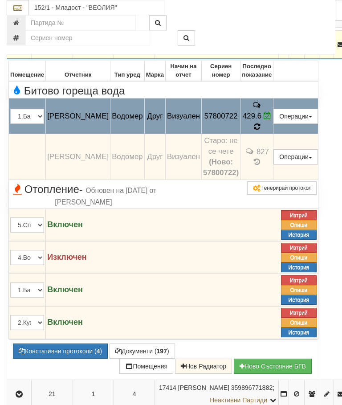
click at [260, 131] on icon at bounding box center [257, 127] width 6 height 8
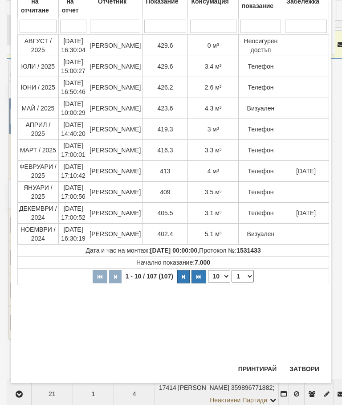
scroll to position [80, 0]
click at [306, 368] on button "Затвори" at bounding box center [304, 369] width 41 height 14
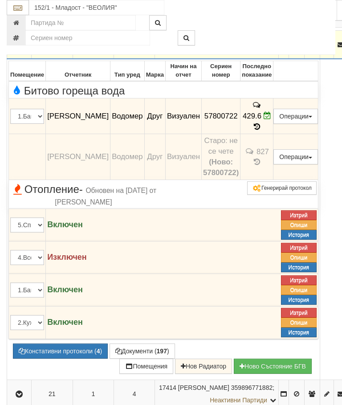
click at [14, 51] on button "button" at bounding box center [18, 44] width 21 height 13
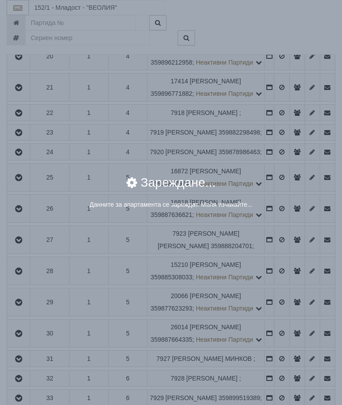
click at [284, 221] on div "× Зареждане... Данните за апартамента се зареждат. Моля изчакайте..." at bounding box center [171, 197] width 321 height 54
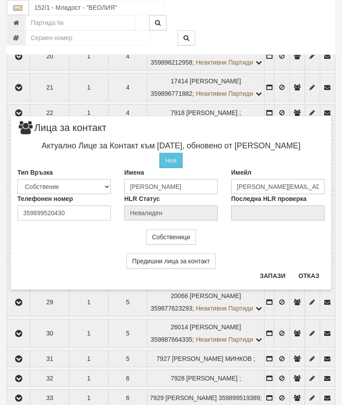
click at [315, 274] on button "Отказ" at bounding box center [309, 276] width 32 height 14
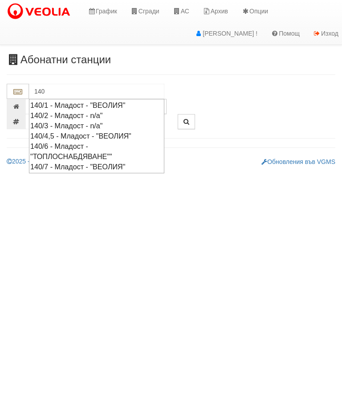
click at [124, 165] on div "140/7 - Младост - "ВЕОЛИЯ"" at bounding box center [96, 167] width 133 height 10
type input "140/7 - Младост - "ВЕОЛИЯ""
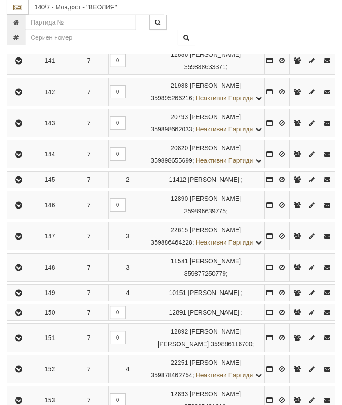
click at [23, 240] on icon "button" at bounding box center [18, 237] width 11 height 6
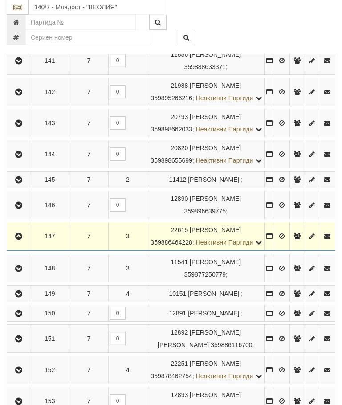
scroll to position [238, 0]
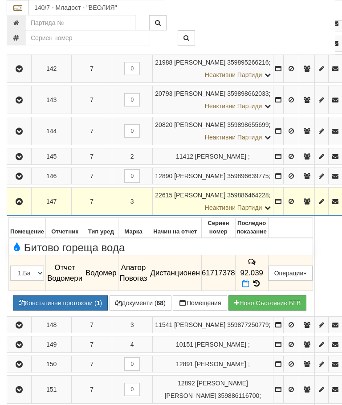
click at [262, 288] on icon at bounding box center [257, 284] width 10 height 8
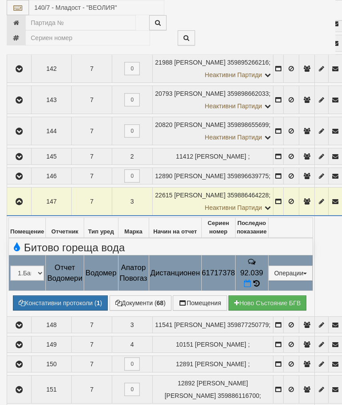
select select "10"
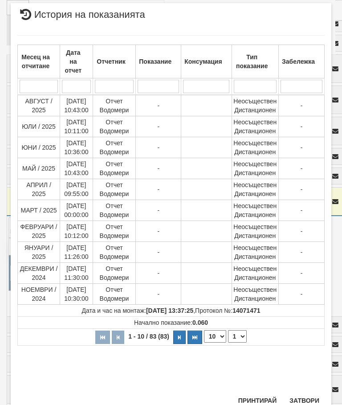
scroll to position [414, 0]
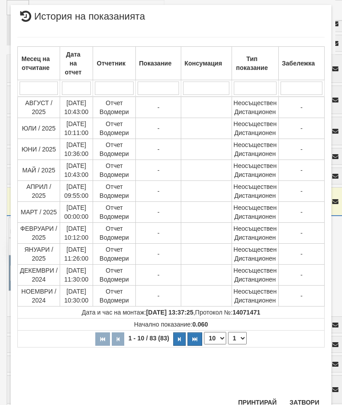
click at [240, 337] on select "1 2 3 4 5 6 7 8 9" at bounding box center [237, 338] width 19 height 12
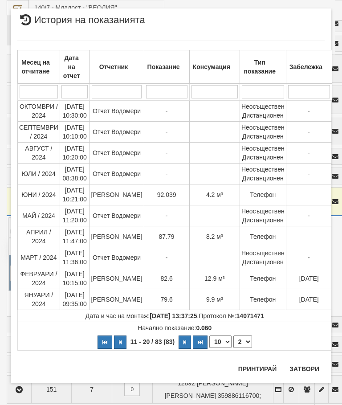
scroll to position [0, 0]
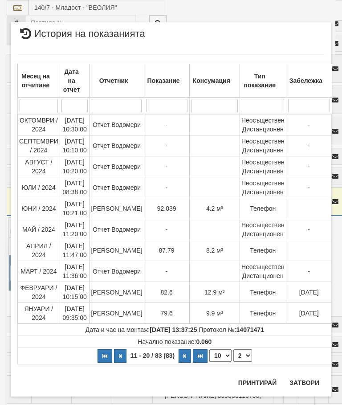
click at [244, 355] on select "1 2 3 4 5 6 7 8 9" at bounding box center [243, 356] width 19 height 12
select select "1"
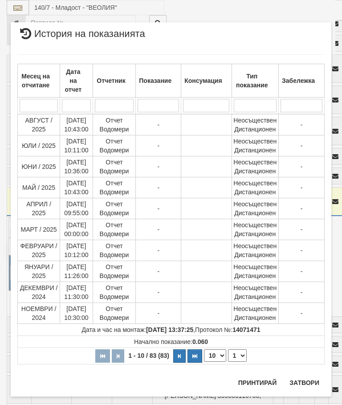
click at [305, 381] on button "Затвори" at bounding box center [304, 383] width 41 height 14
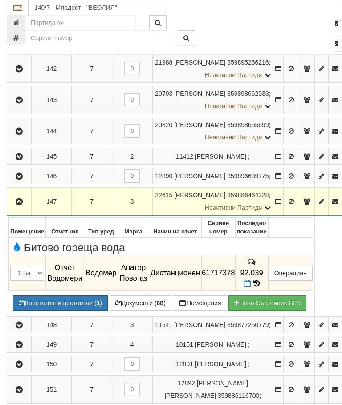
click at [254, 288] on span at bounding box center [248, 284] width 9 height 8
click at [251, 288] on icon at bounding box center [247, 284] width 7 height 8
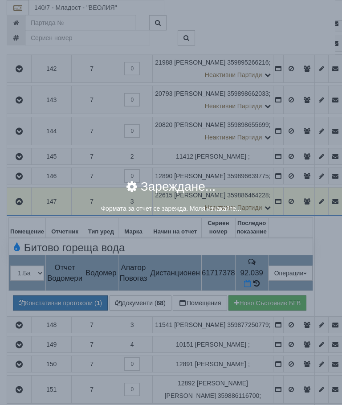
select select "8ac75930-9bfd-e511-80be-8d5a1dced85a"
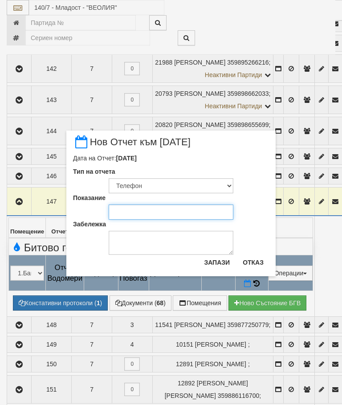
click at [134, 211] on input "Показание" at bounding box center [171, 212] width 125 height 15
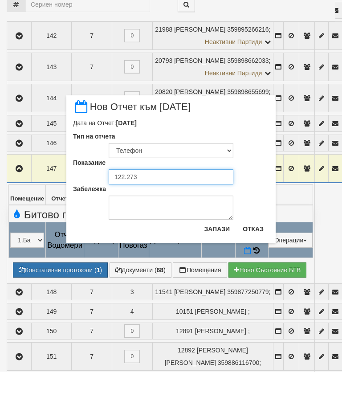
type input "122.273"
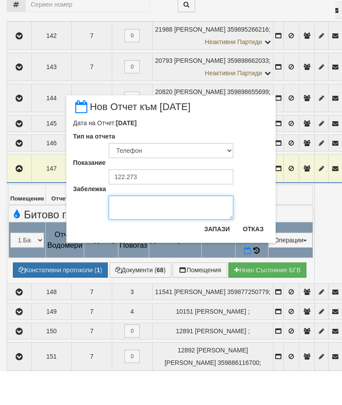
click at [135, 229] on textarea "Забележка" at bounding box center [171, 241] width 125 height 24
type textarea "[DATE]"
click at [224, 255] on button "Запази" at bounding box center [217, 262] width 37 height 14
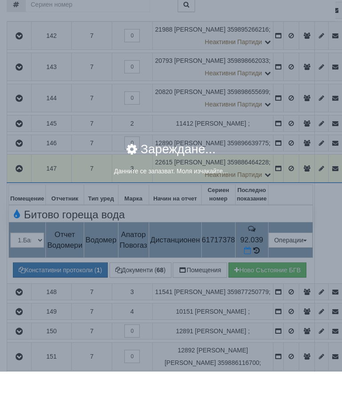
scroll to position [272, 0]
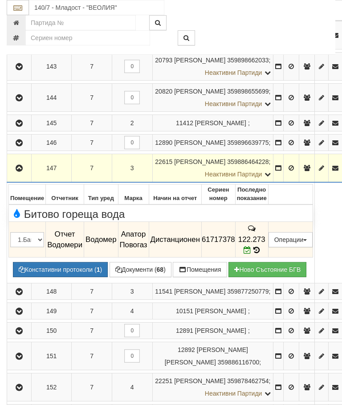
click at [18, 172] on icon "button" at bounding box center [19, 168] width 11 height 6
